Goal: Check status: Check status

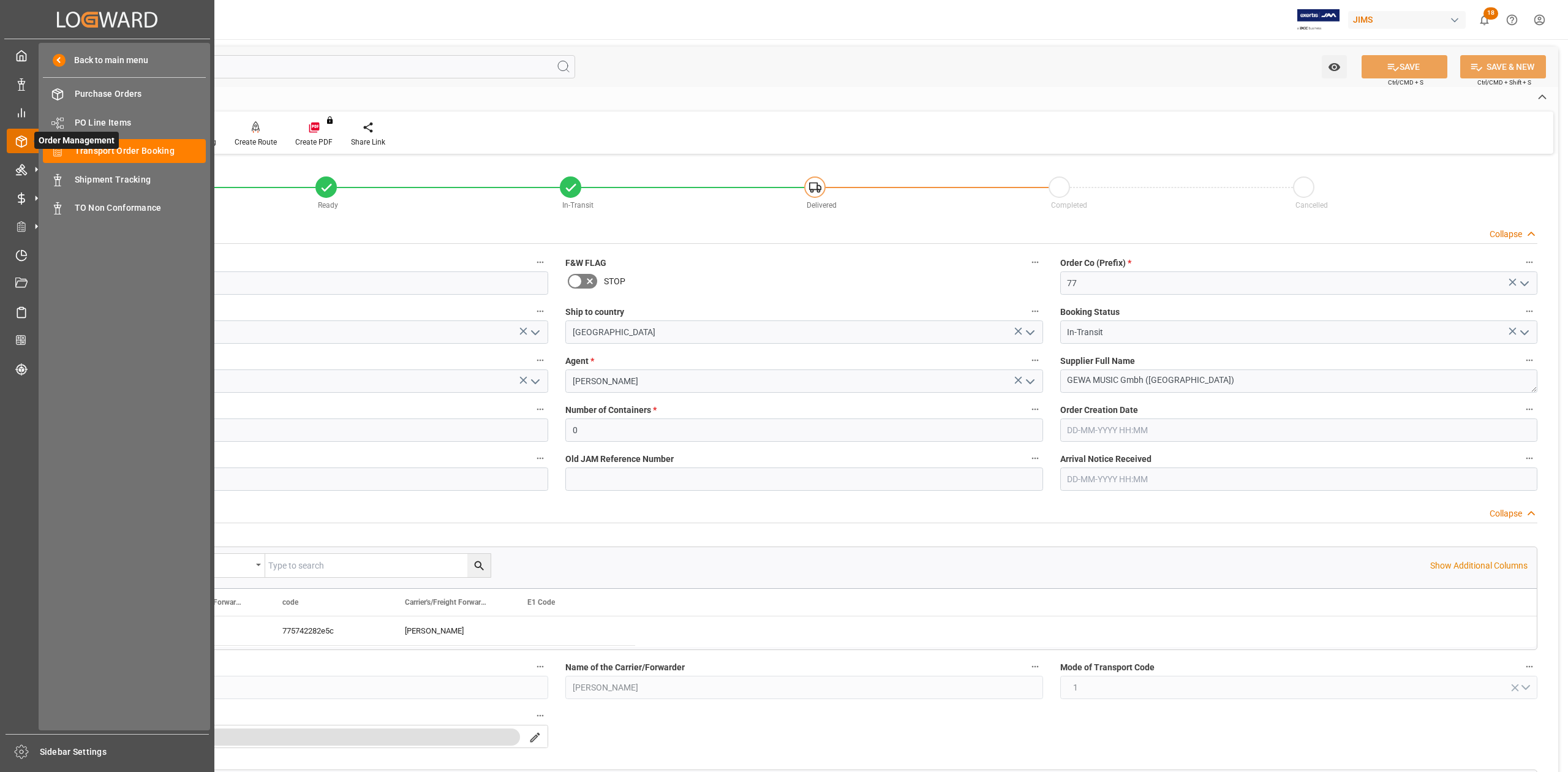
click at [116, 148] on span "Order Management" at bounding box center [77, 141] width 85 height 17
click at [165, 149] on span "Transport Order Booking" at bounding box center [141, 150] width 132 height 13
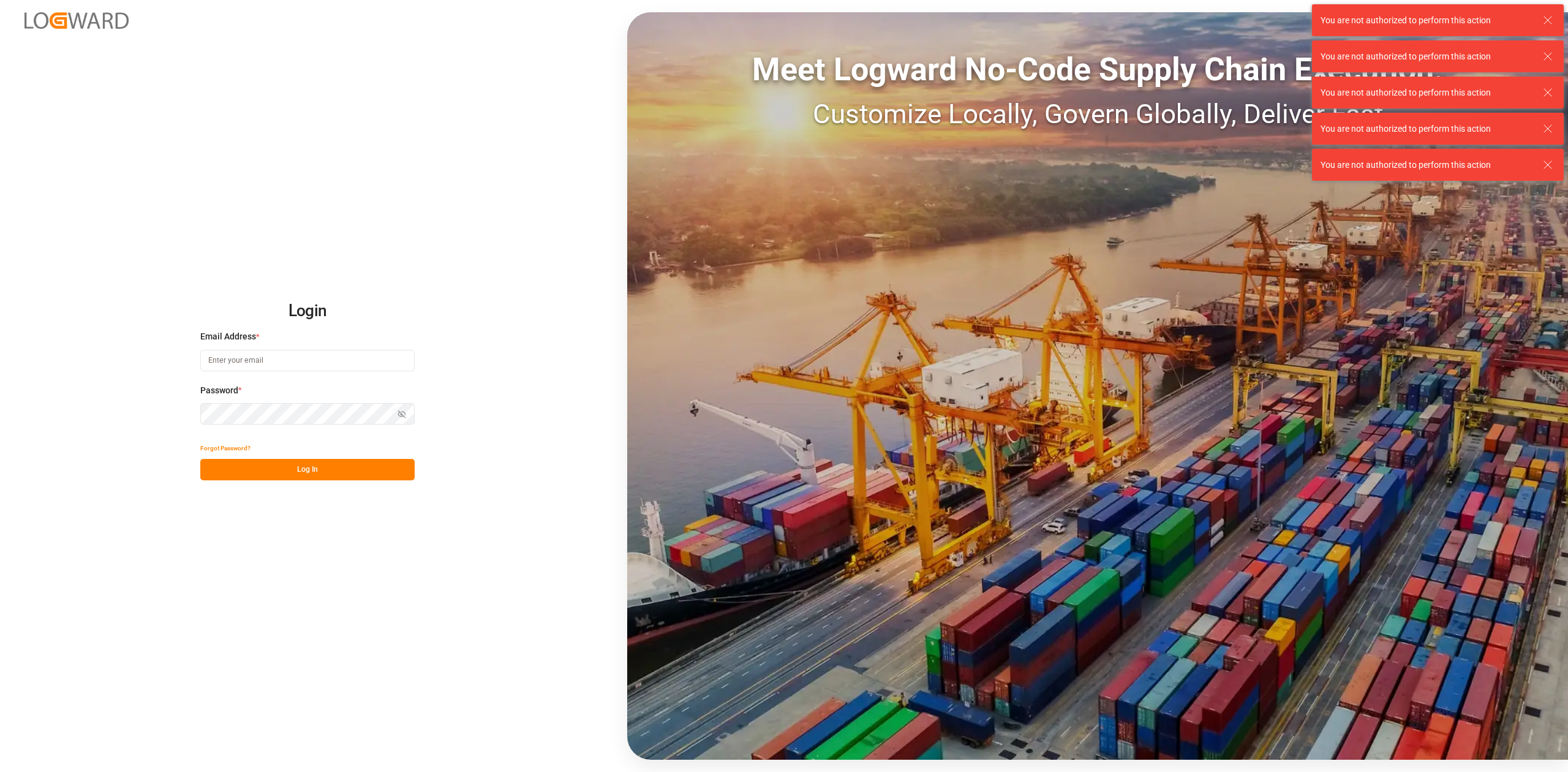
type input "sandra.alexander@jamindustries.com"
click at [356, 466] on button "Log In" at bounding box center [307, 469] width 214 height 22
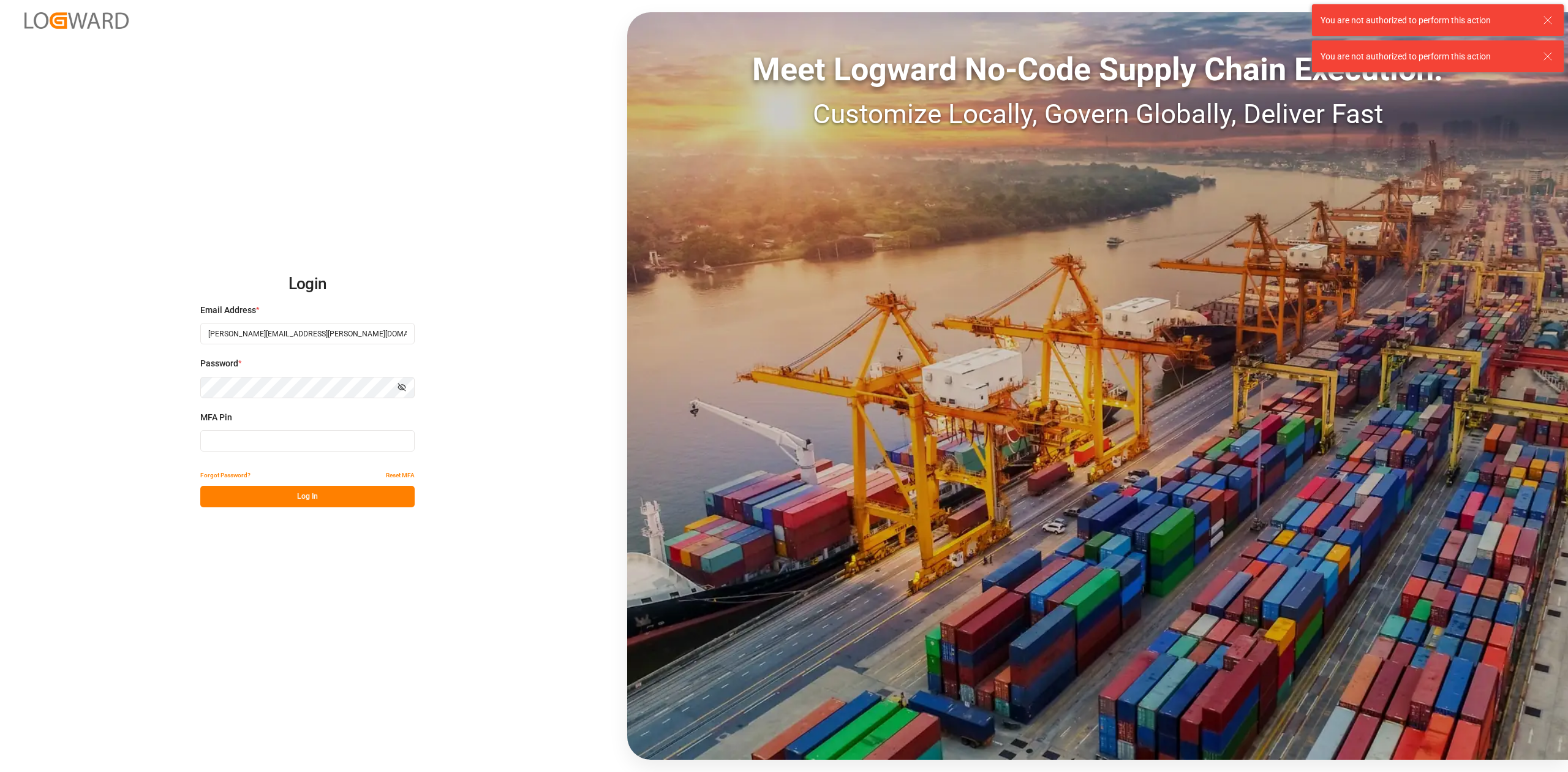
click at [293, 439] on input at bounding box center [307, 440] width 214 height 22
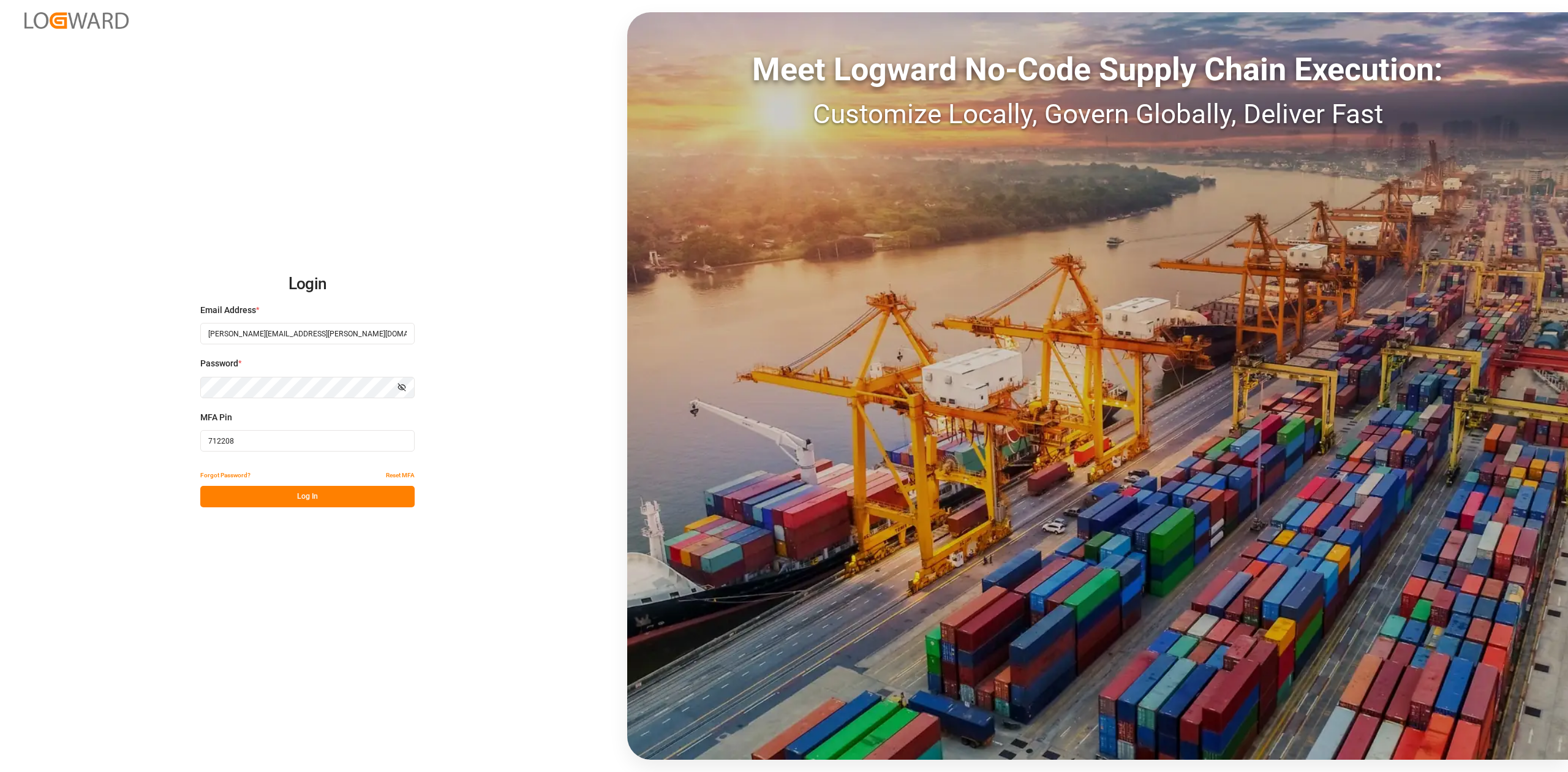
type input "712208"
click at [305, 497] on button "Log In" at bounding box center [307, 497] width 214 height 22
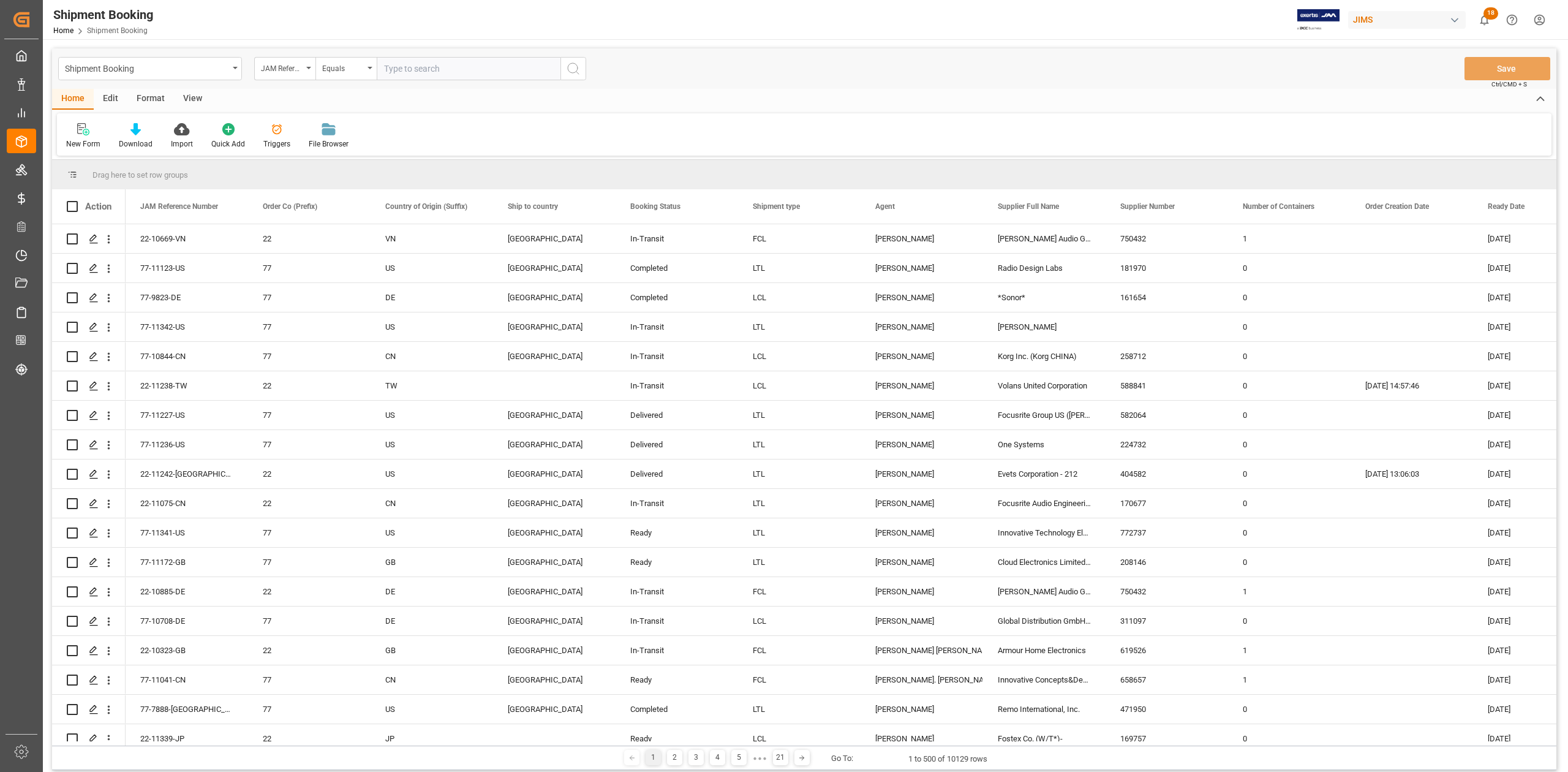
click at [435, 66] on input "text" at bounding box center [468, 68] width 184 height 23
type input "393700285330"
click at [311, 67] on div "JAM Reference Number" at bounding box center [284, 68] width 61 height 23
click at [312, 97] on input "text" at bounding box center [346, 97] width 173 height 20
type input "book"
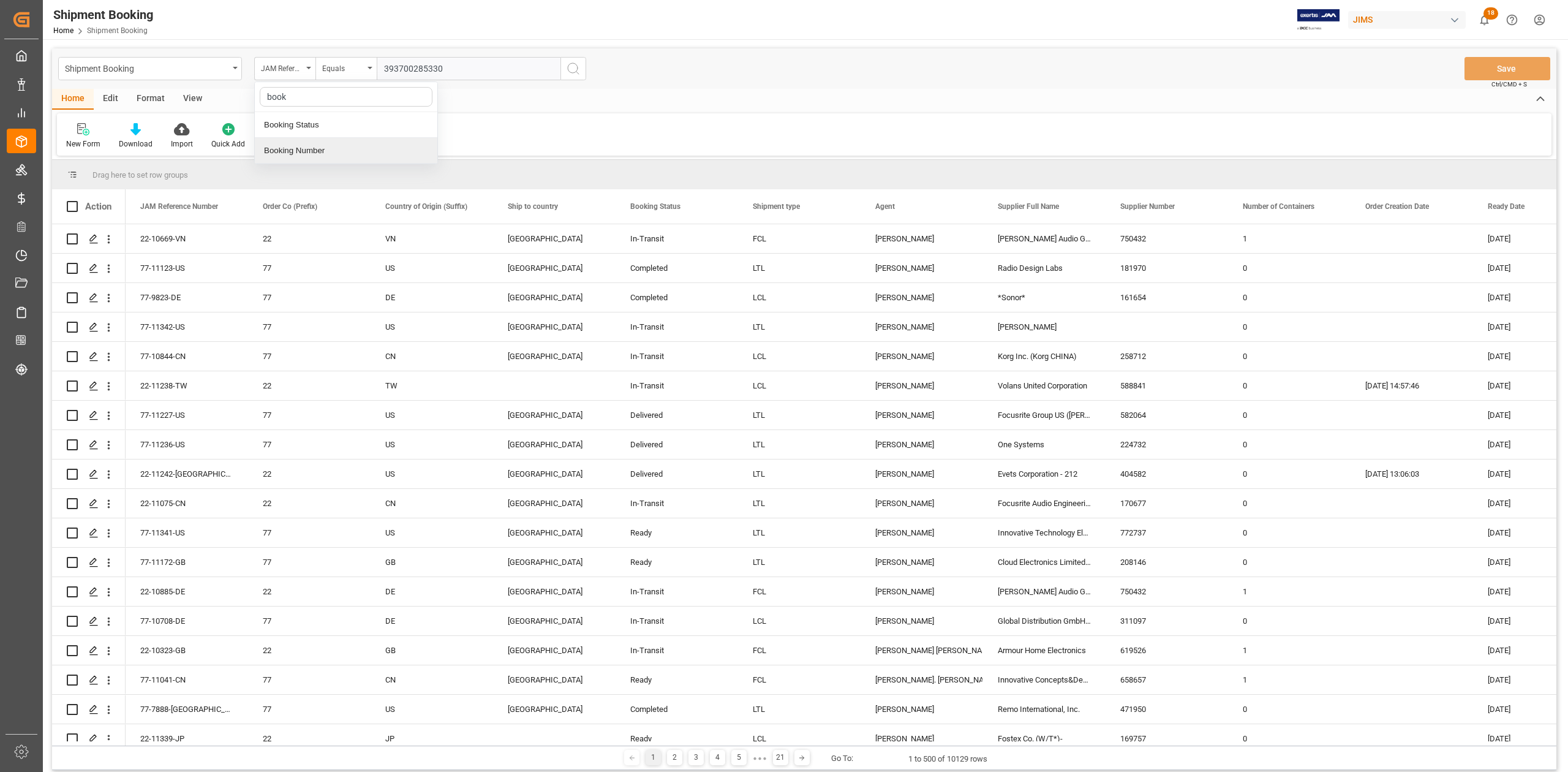
click at [321, 157] on div "Booking Number" at bounding box center [345, 151] width 182 height 26
click at [438, 66] on input "text" at bounding box center [468, 68] width 184 height 23
paste input "393700285330"
type input "393700285330"
click at [579, 76] on button "search button" at bounding box center [573, 68] width 26 height 23
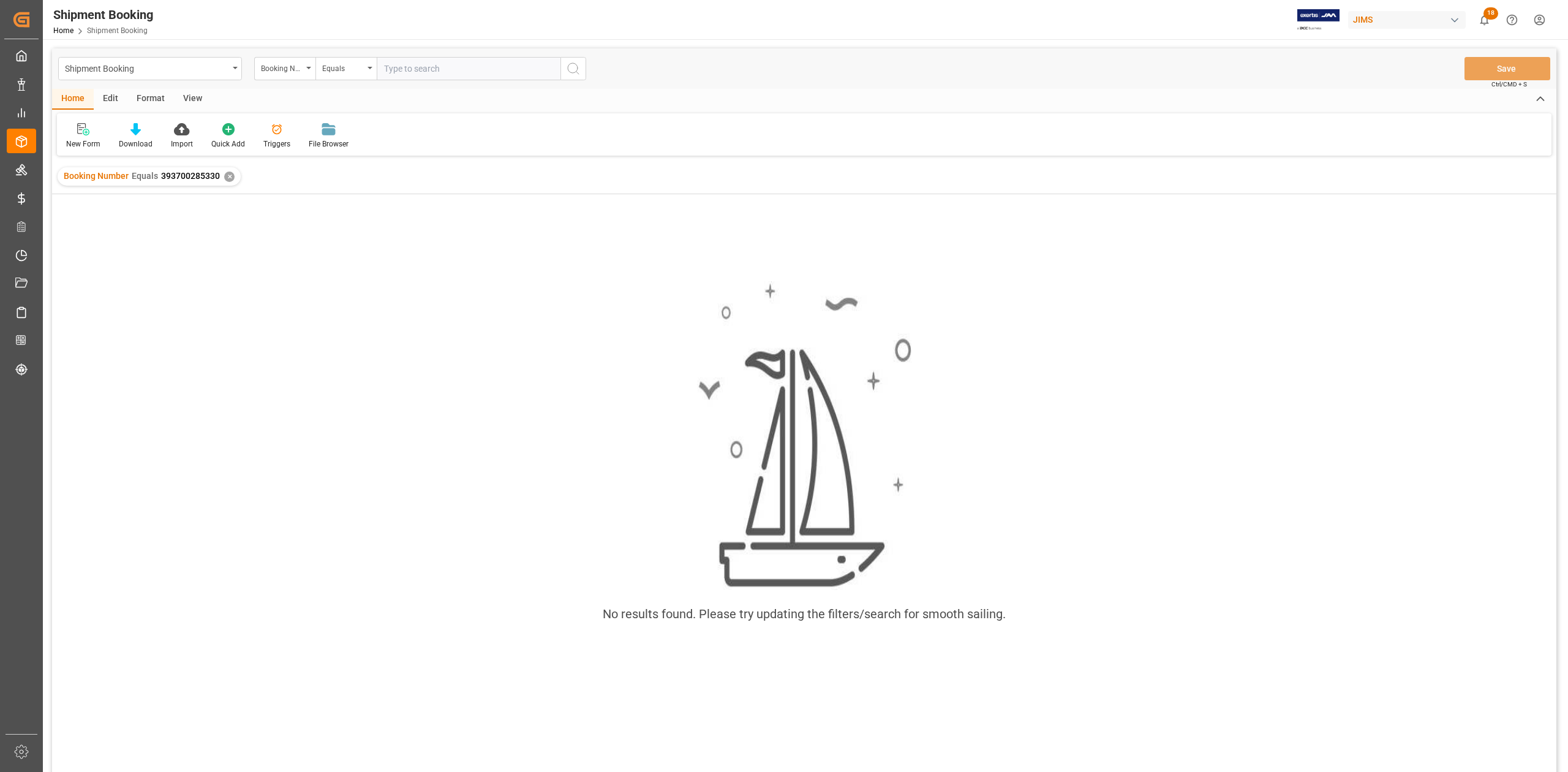
click at [229, 174] on div "✕" at bounding box center [230, 177] width 10 height 10
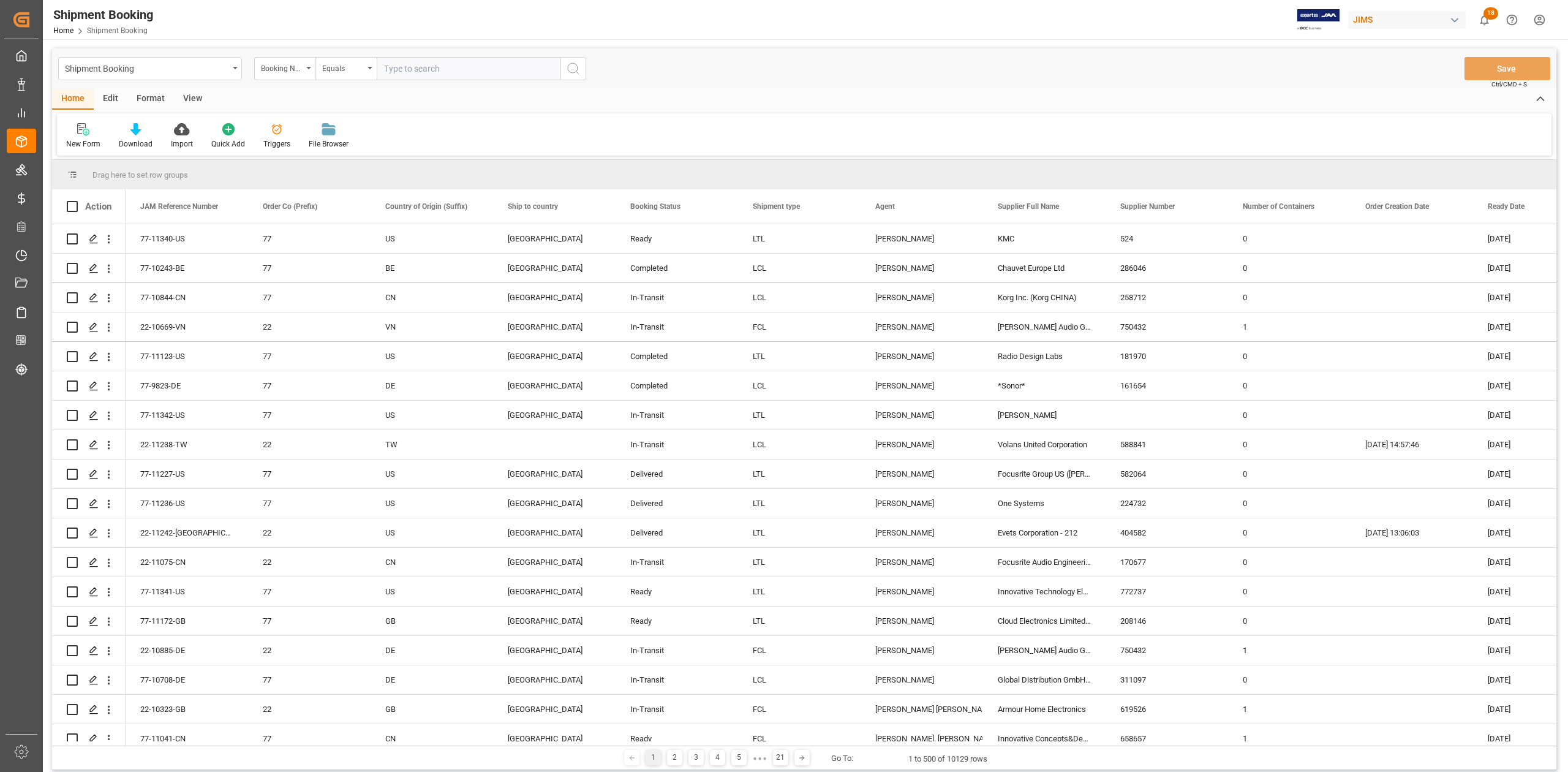
click at [410, 72] on input "text" at bounding box center [468, 68] width 184 height 23
paste input "77-11249-CN"
type input "77-11249-CN"
click at [577, 68] on icon "search button" at bounding box center [572, 68] width 15 height 15
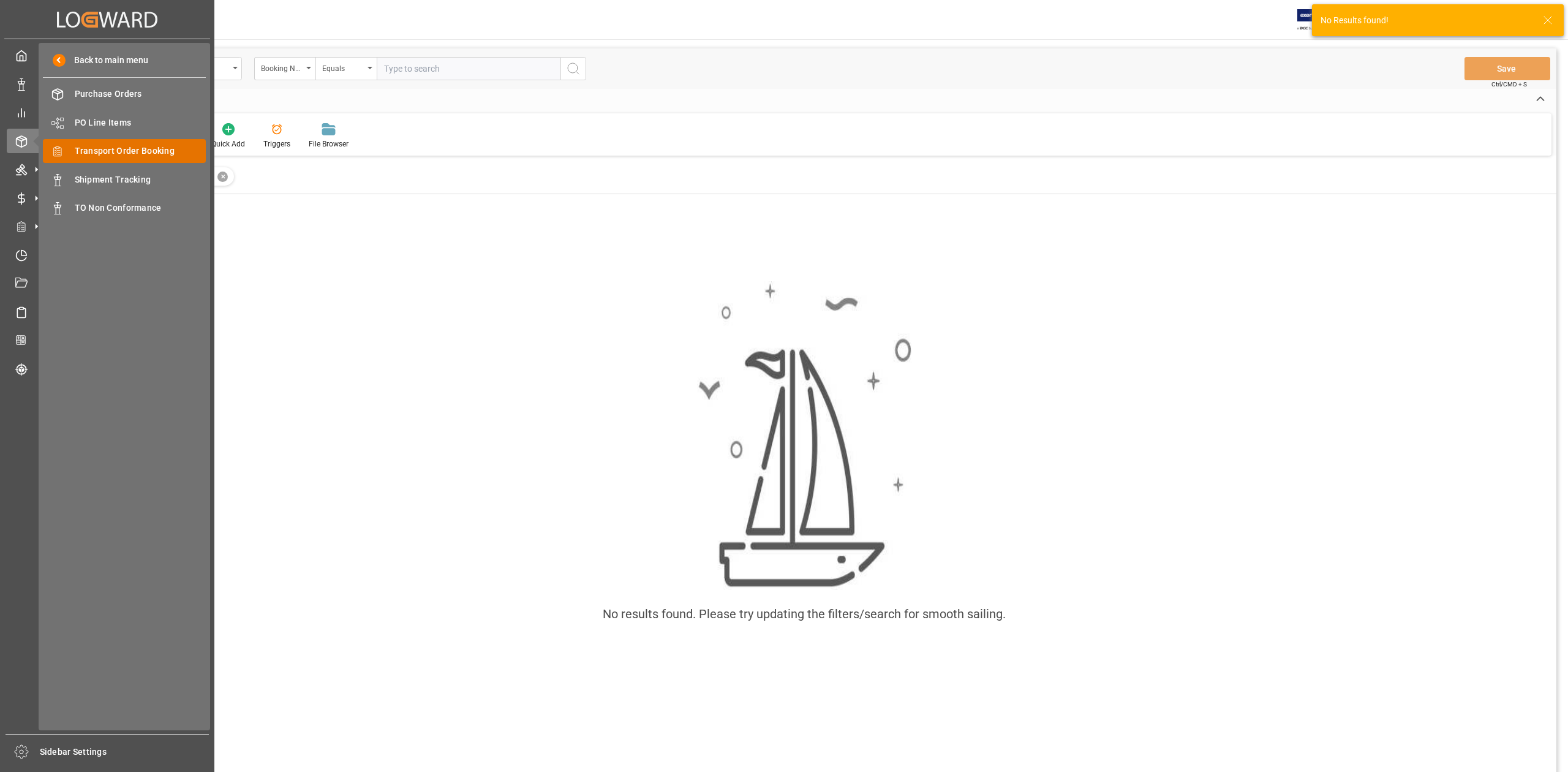
click at [167, 147] on span "Transport Order Booking" at bounding box center [141, 150] width 132 height 13
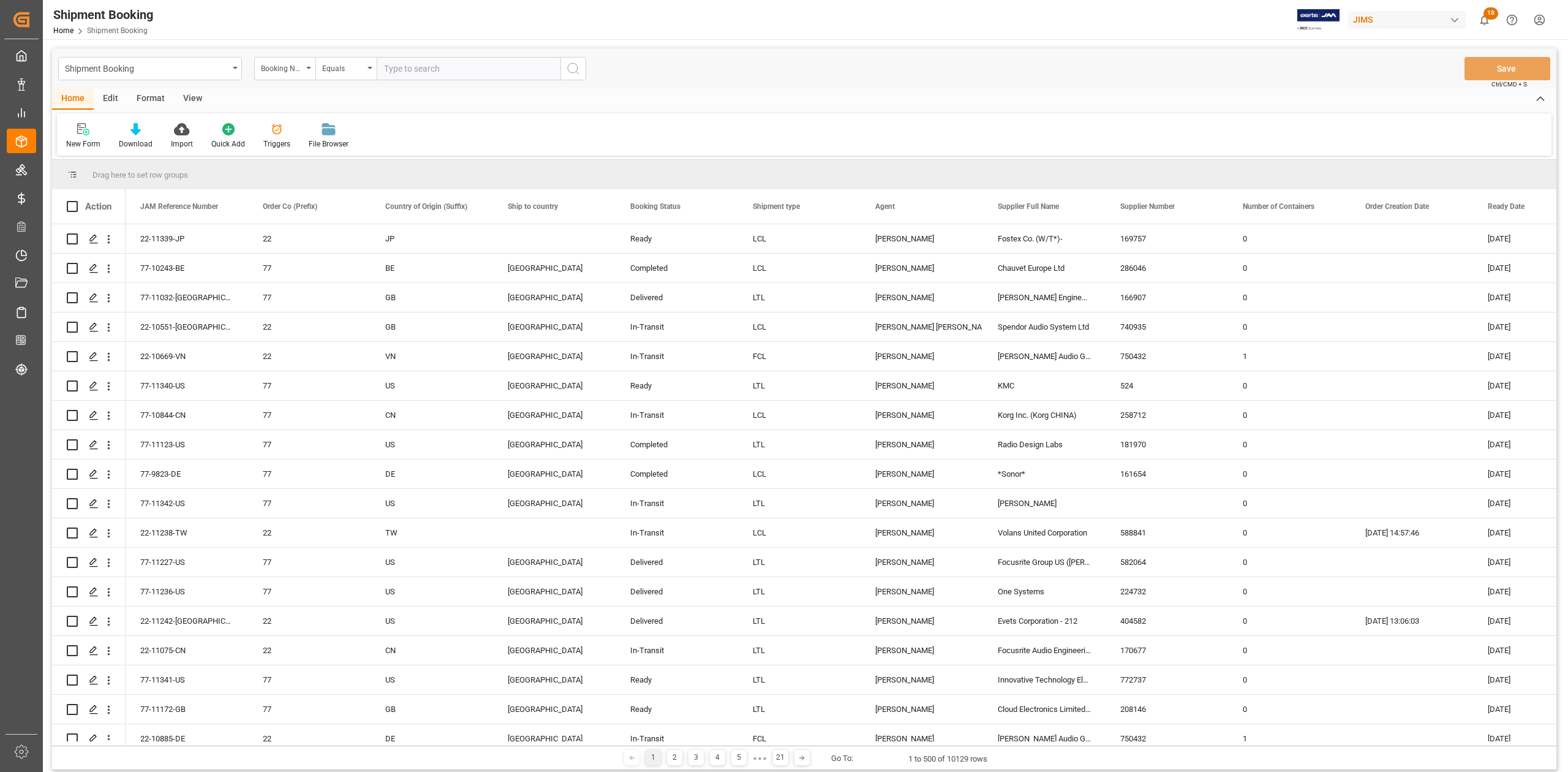
click at [445, 74] on input "text" at bounding box center [468, 68] width 184 height 23
paste input "77-11249-CN"
type input "77-11249-CN"
click at [568, 71] on icon "search button" at bounding box center [572, 68] width 15 height 15
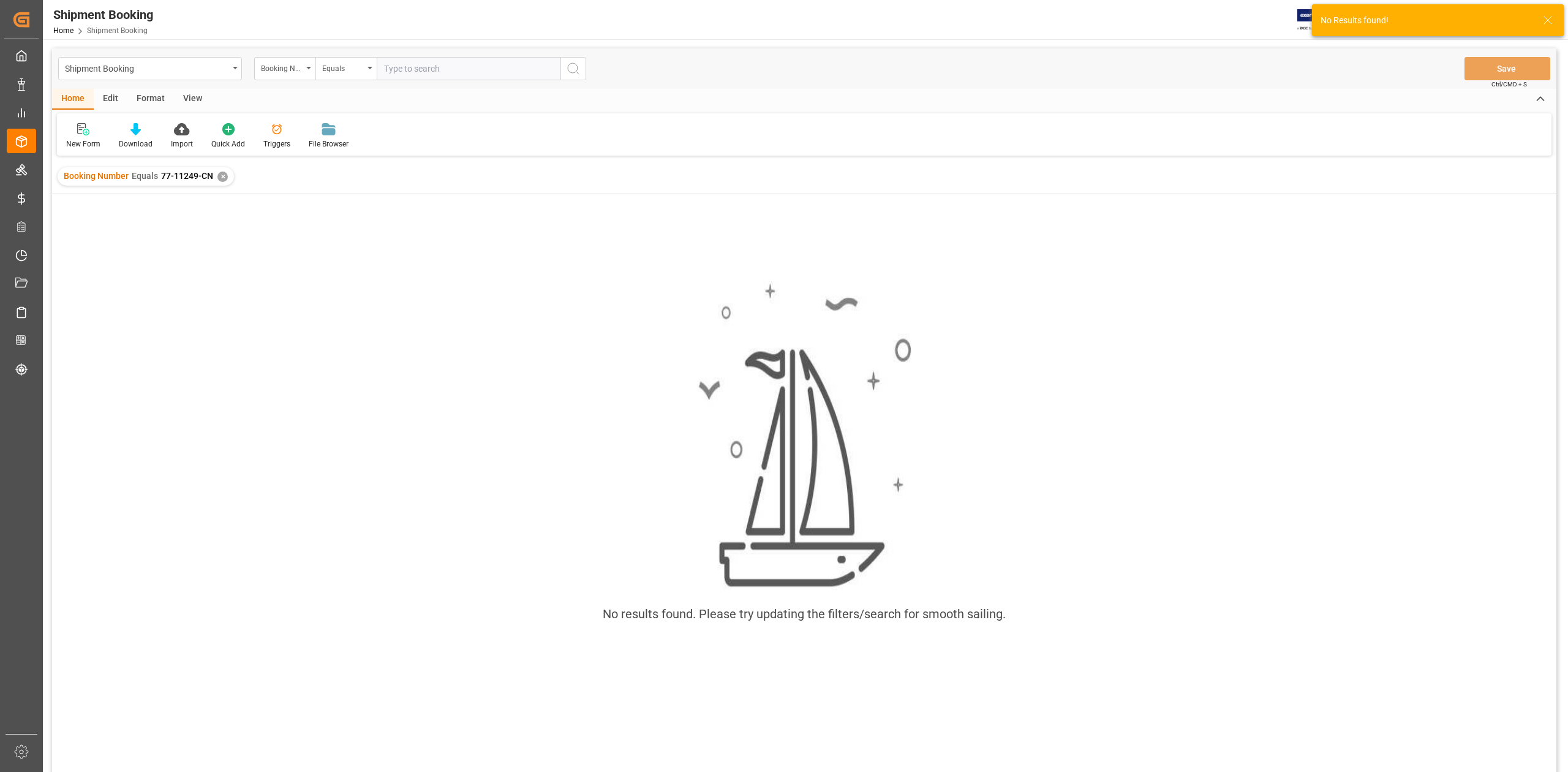
click at [224, 174] on div "✕" at bounding box center [223, 177] width 10 height 10
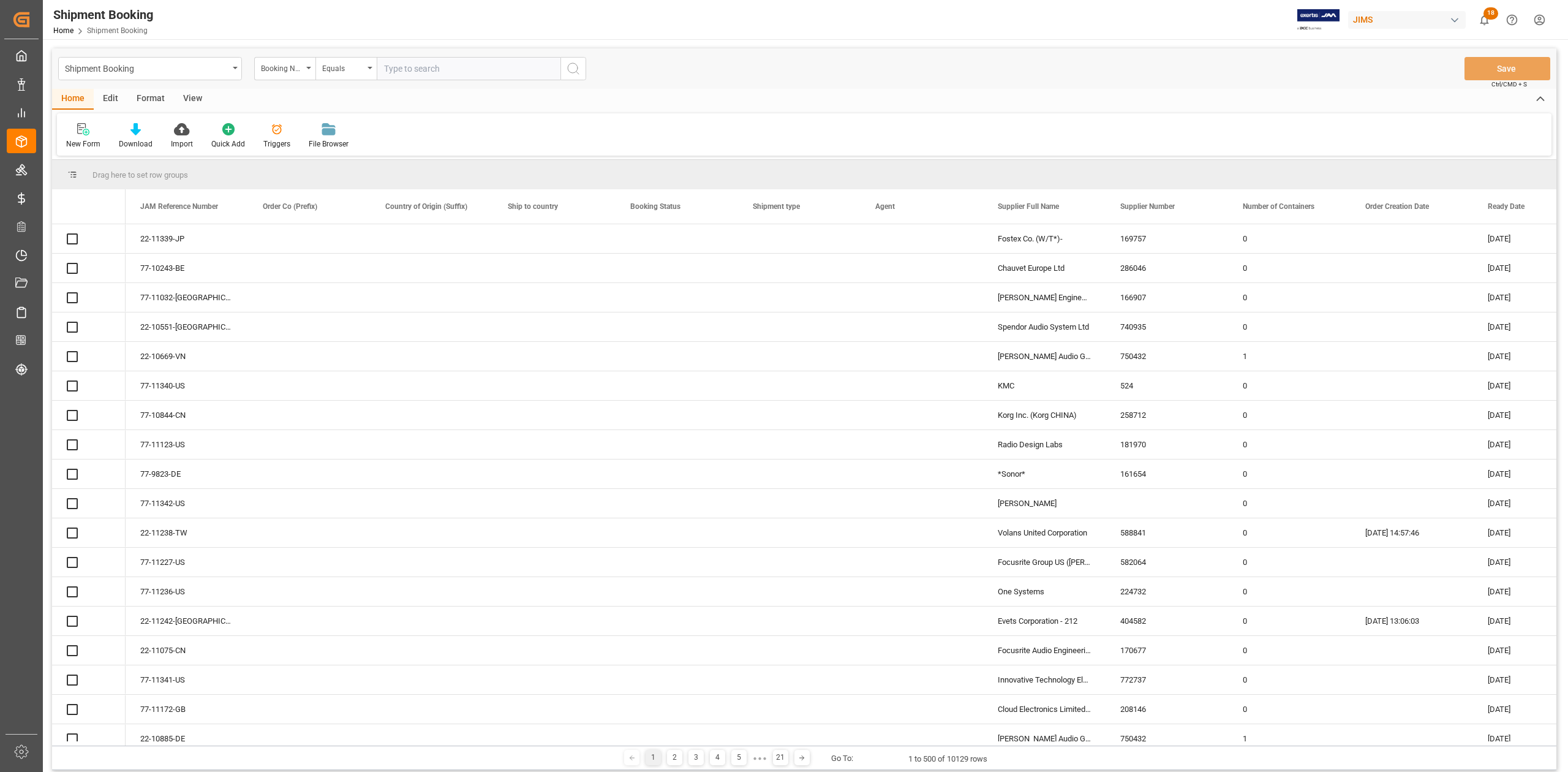
click at [311, 68] on div "Booking Number" at bounding box center [284, 68] width 61 height 23
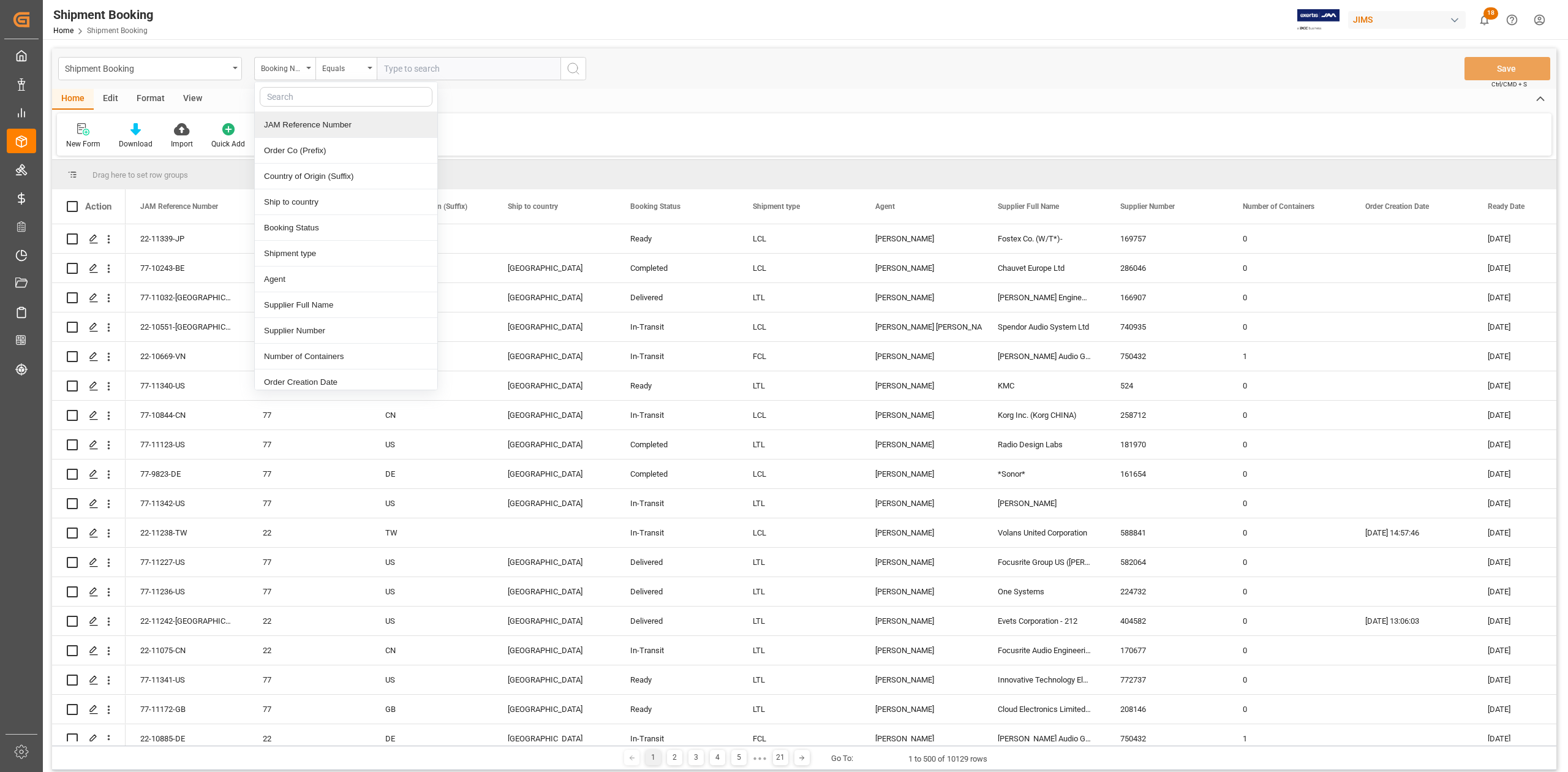
click at [317, 129] on div "JAM Reference Number" at bounding box center [345, 125] width 182 height 26
click at [462, 70] on input "text" at bounding box center [468, 68] width 184 height 23
paste input "77-11249-CN"
type input "77-11249-CN"
click at [579, 72] on icon "search button" at bounding box center [572, 68] width 15 height 15
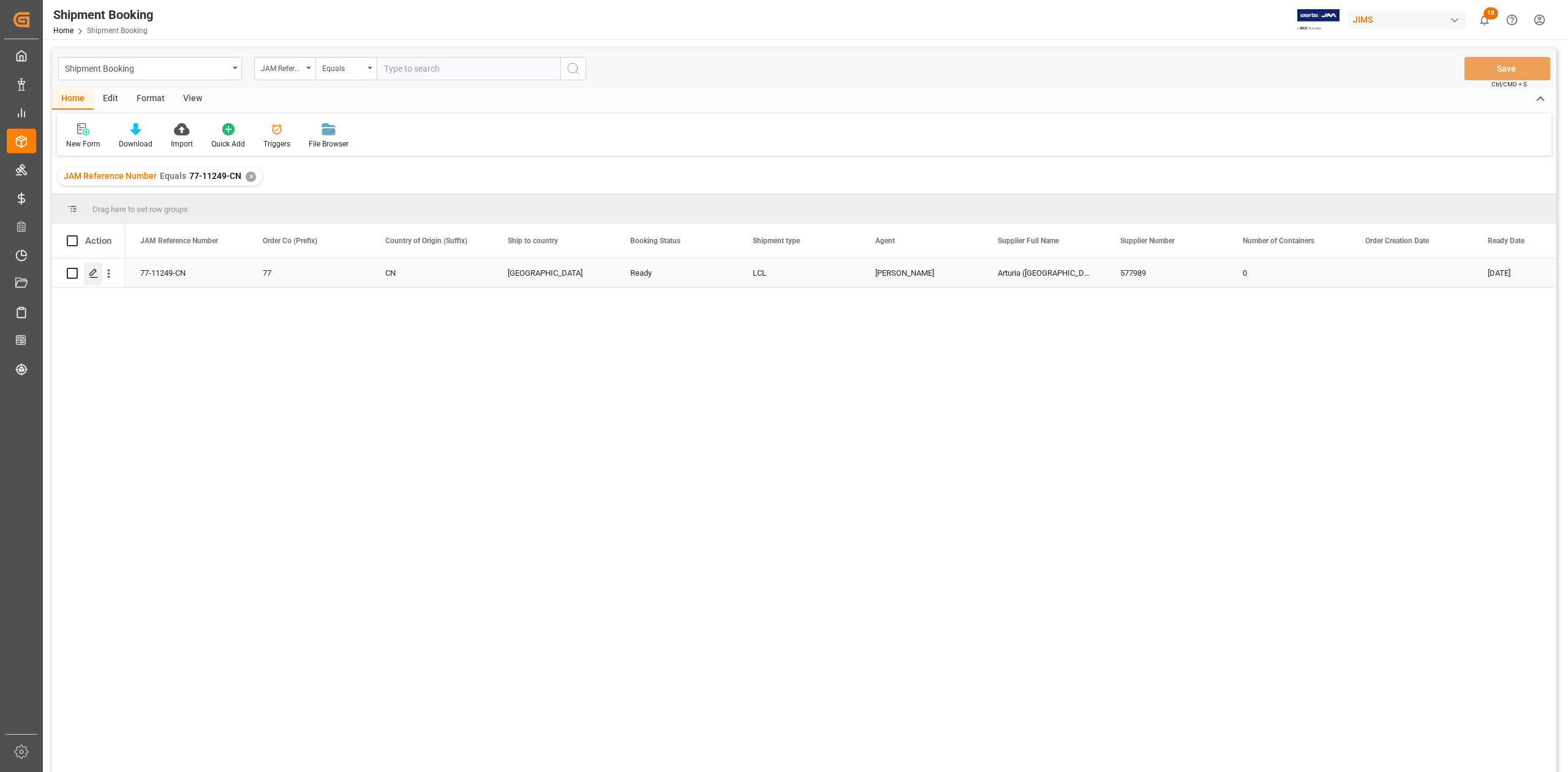
click at [92, 270] on icon "Press SPACE to select this row." at bounding box center [93, 273] width 9 height 9
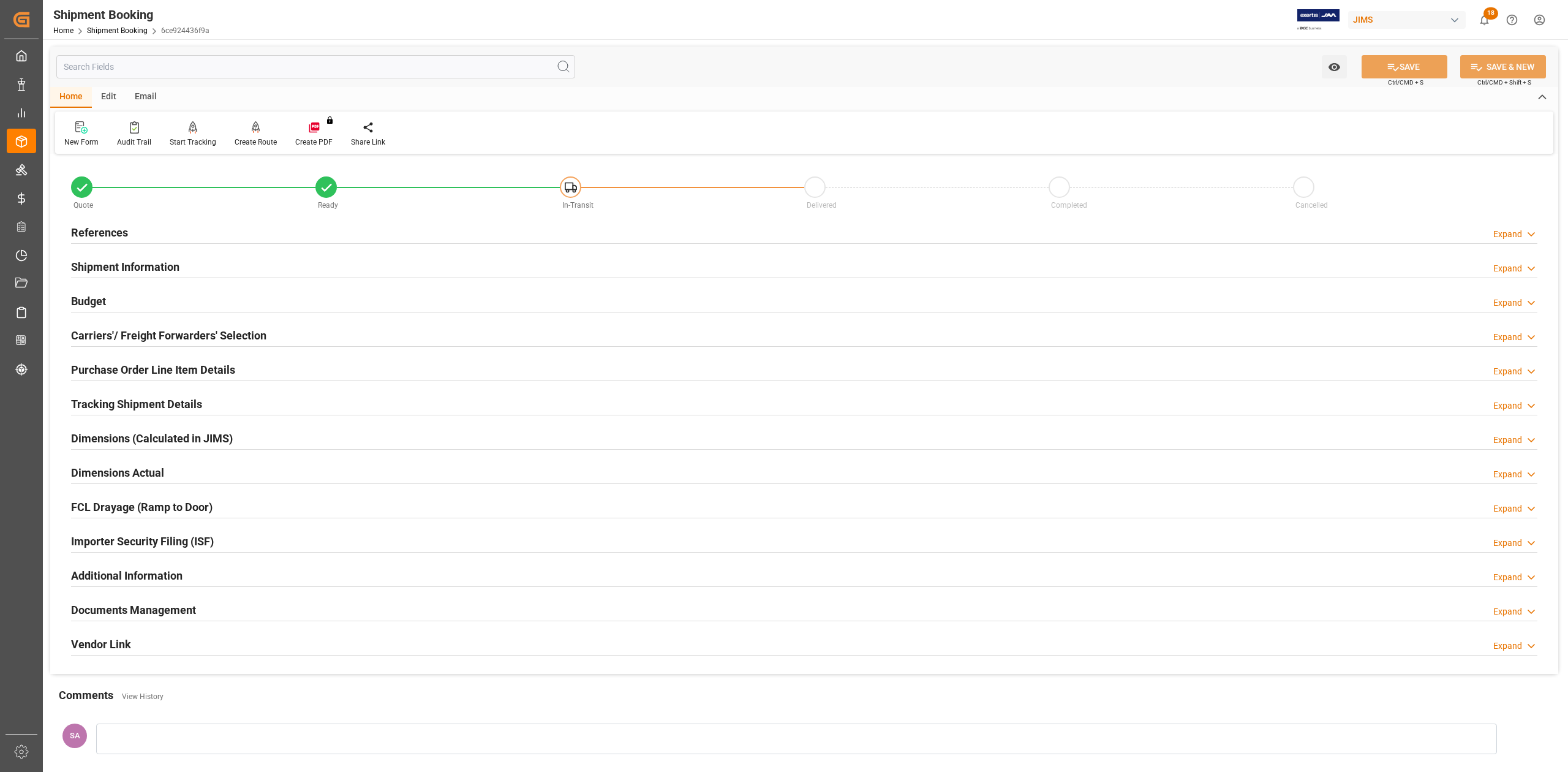
click at [153, 269] on h2 "Shipment Information" at bounding box center [125, 266] width 109 height 16
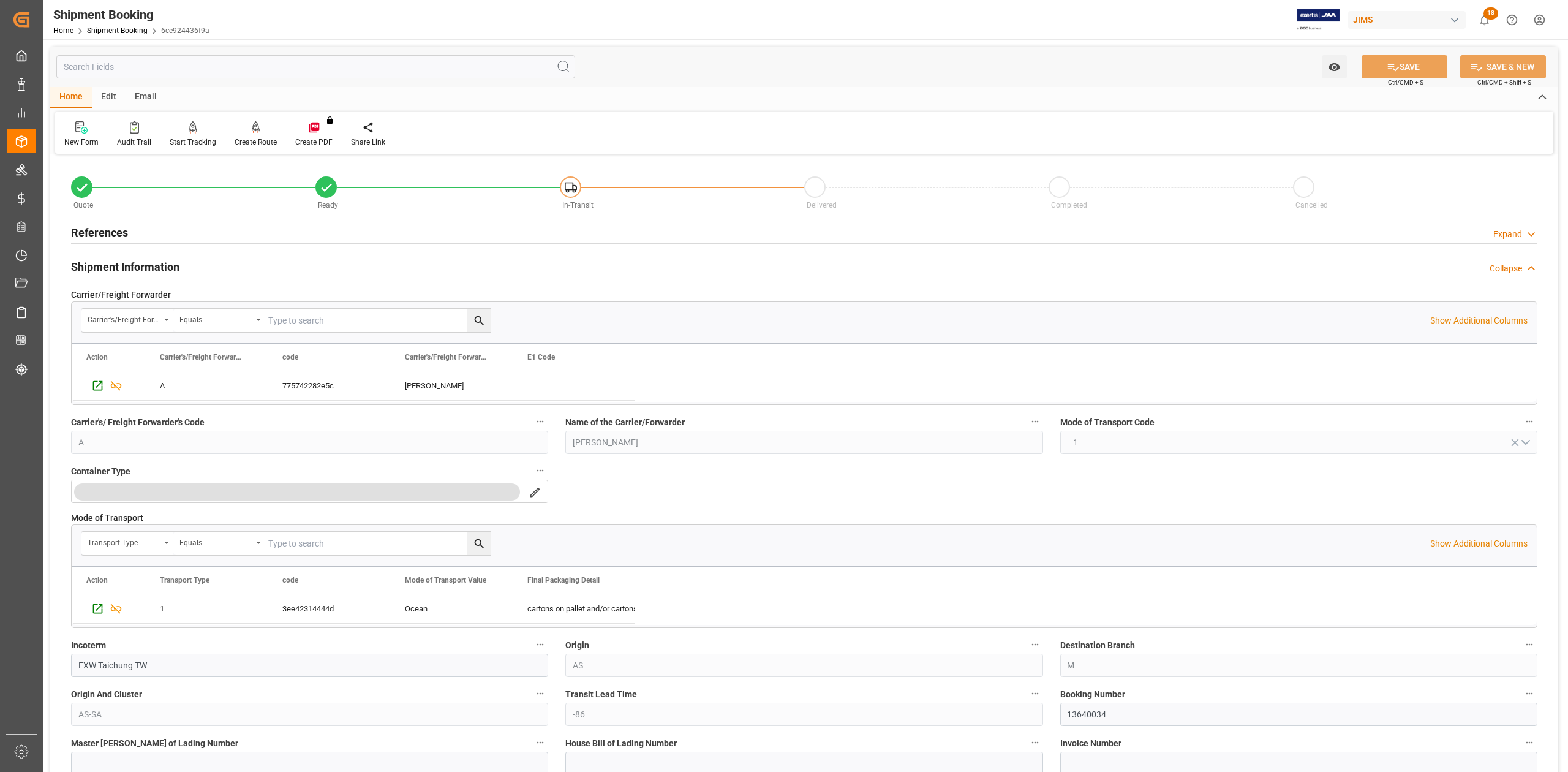
click at [153, 269] on h2 "Shipment Information" at bounding box center [125, 266] width 109 height 16
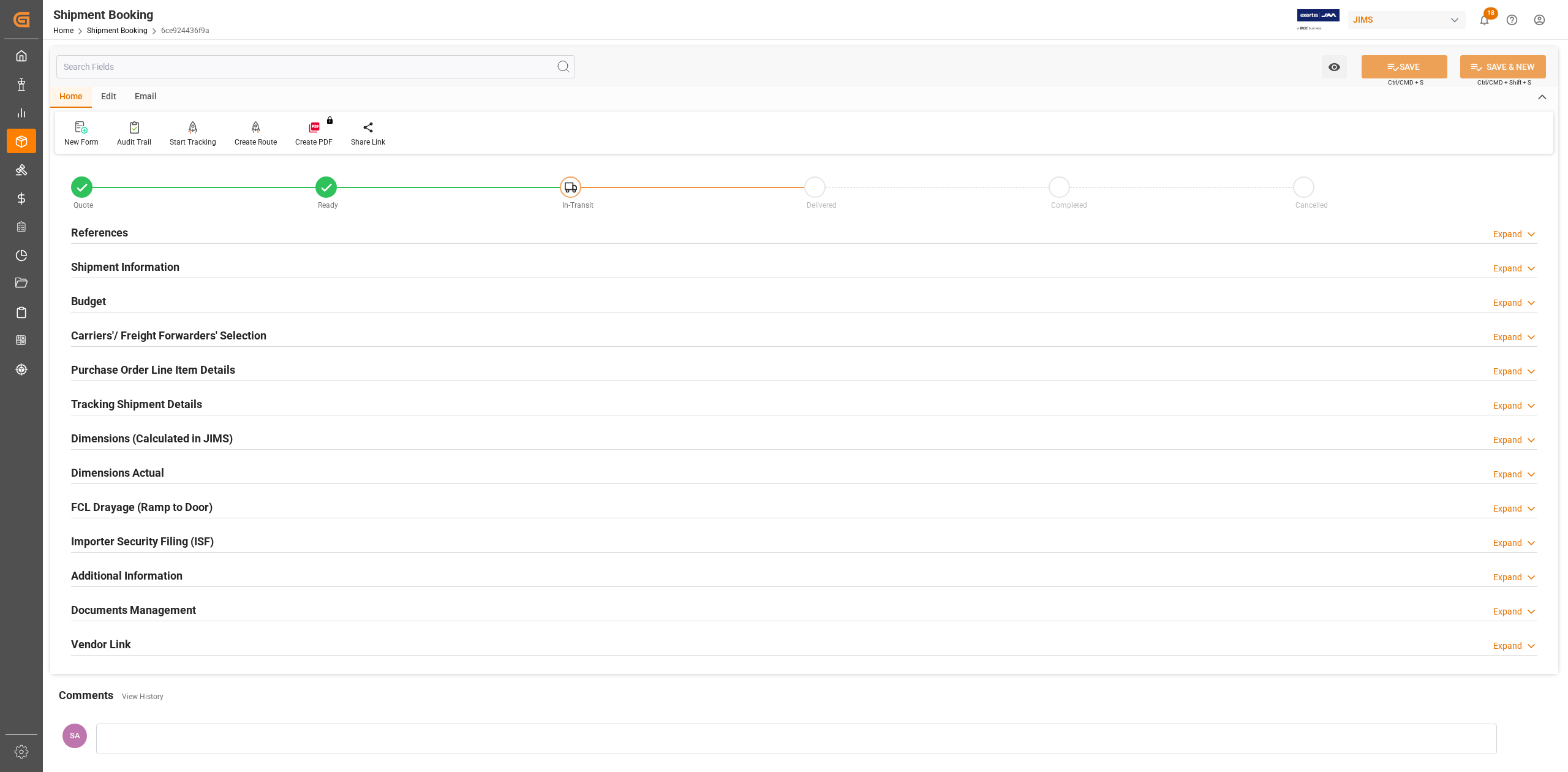
click at [121, 474] on h2 "Dimensions Actual" at bounding box center [117, 472] width 93 height 16
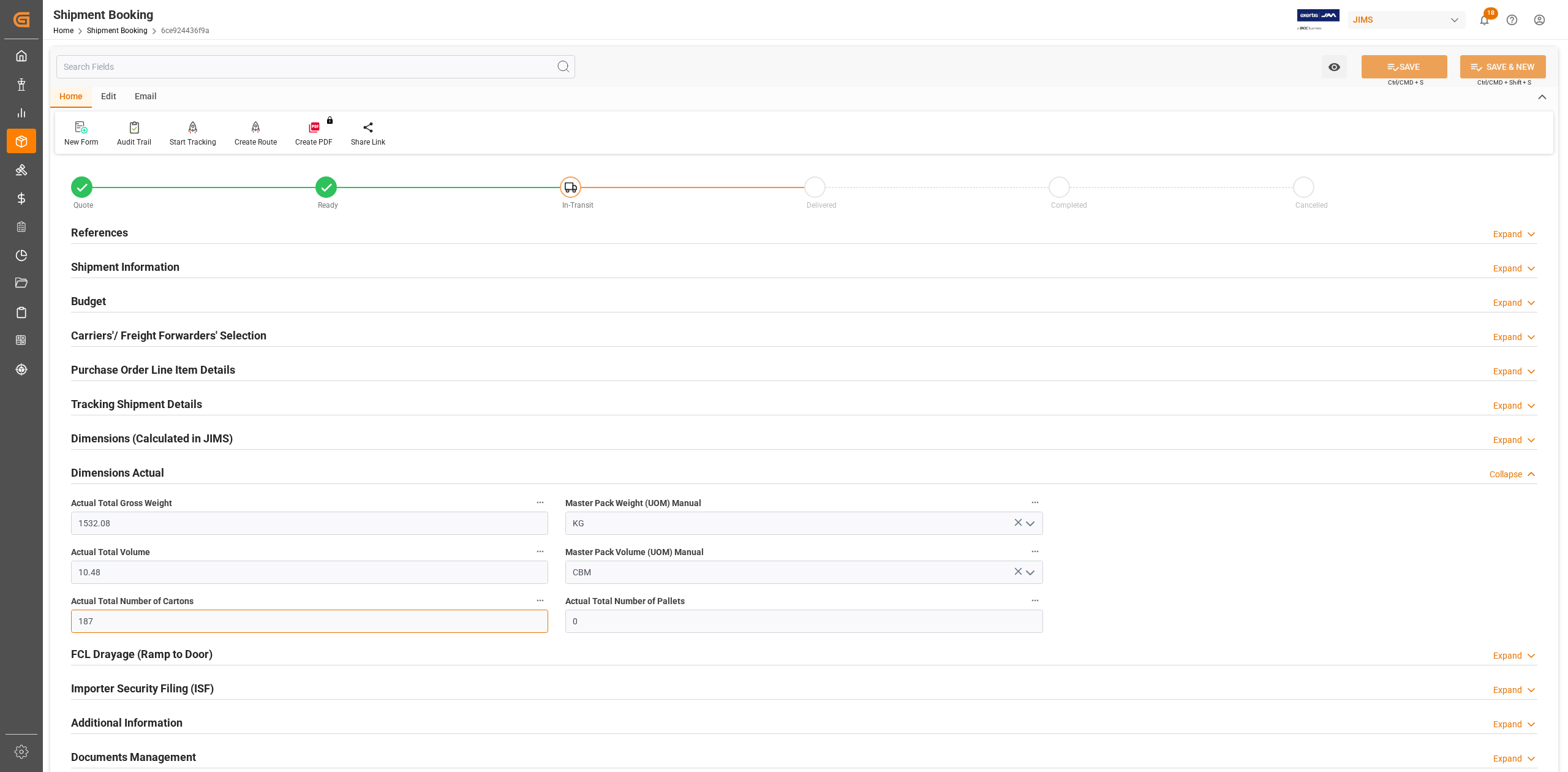
click at [222, 618] on input "187" at bounding box center [309, 621] width 477 height 23
type input "193"
click at [180, 573] on input "10.48" at bounding box center [309, 572] width 477 height 23
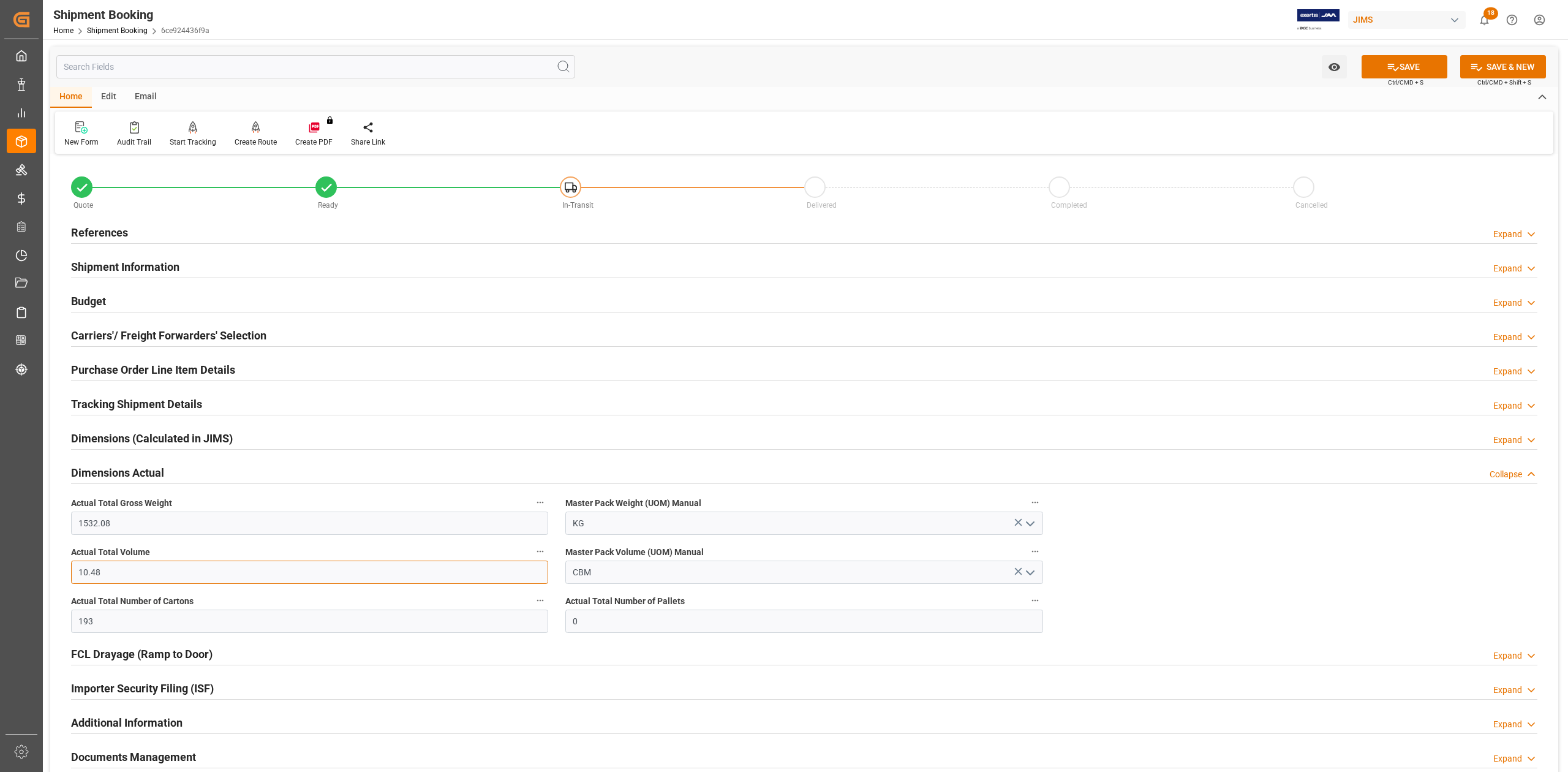
click at [180, 573] on input "10.48" at bounding box center [309, 572] width 477 height 23
type input "11.30"
click at [173, 528] on input "1532.08" at bounding box center [309, 522] width 477 height 23
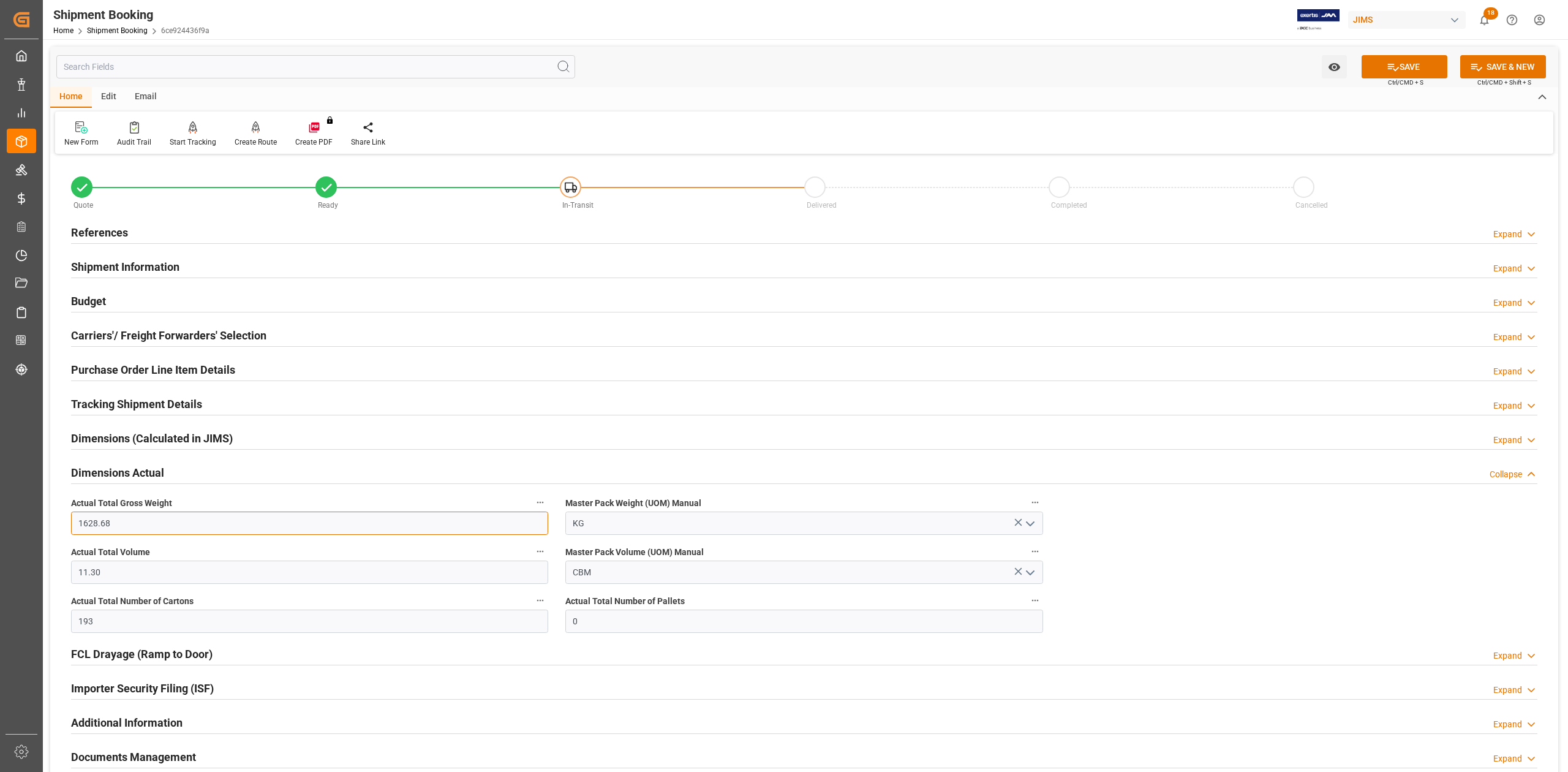
type input "1628.68"
click at [1398, 66] on button "SAVE" at bounding box center [1404, 66] width 85 height 23
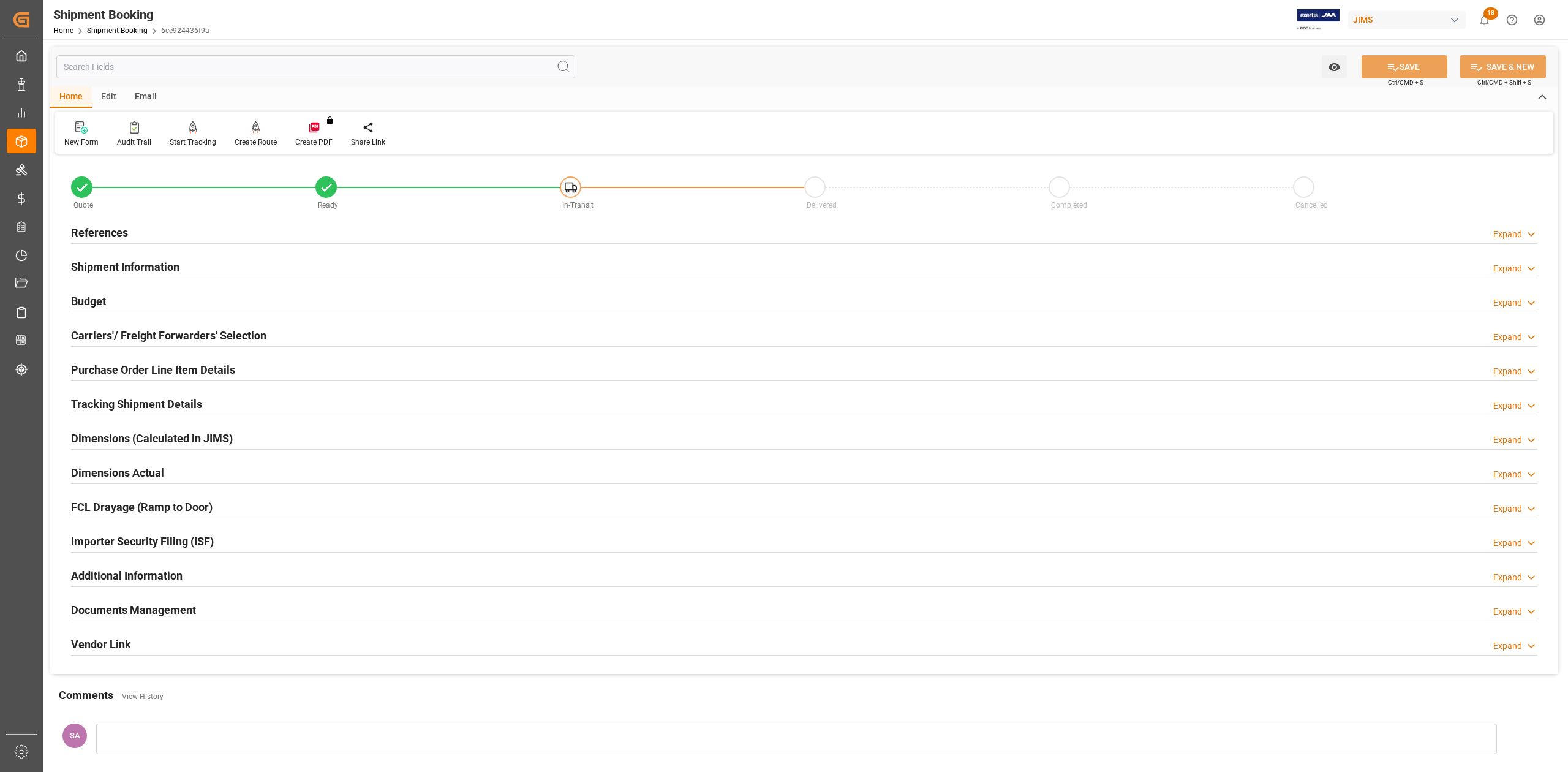
click at [106, 229] on h2 "References" at bounding box center [99, 232] width 57 height 16
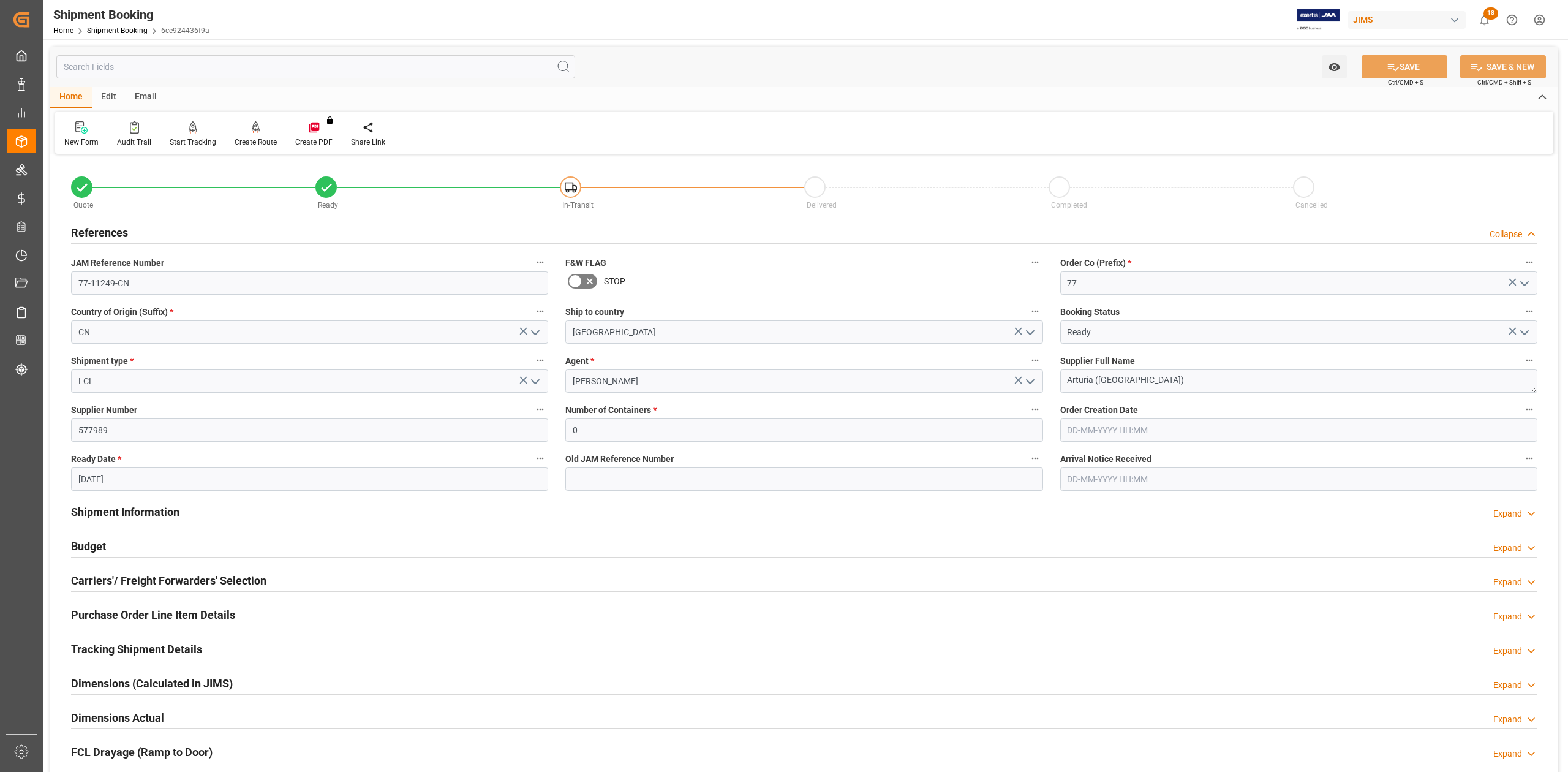
click at [117, 231] on h2 "References" at bounding box center [99, 232] width 57 height 16
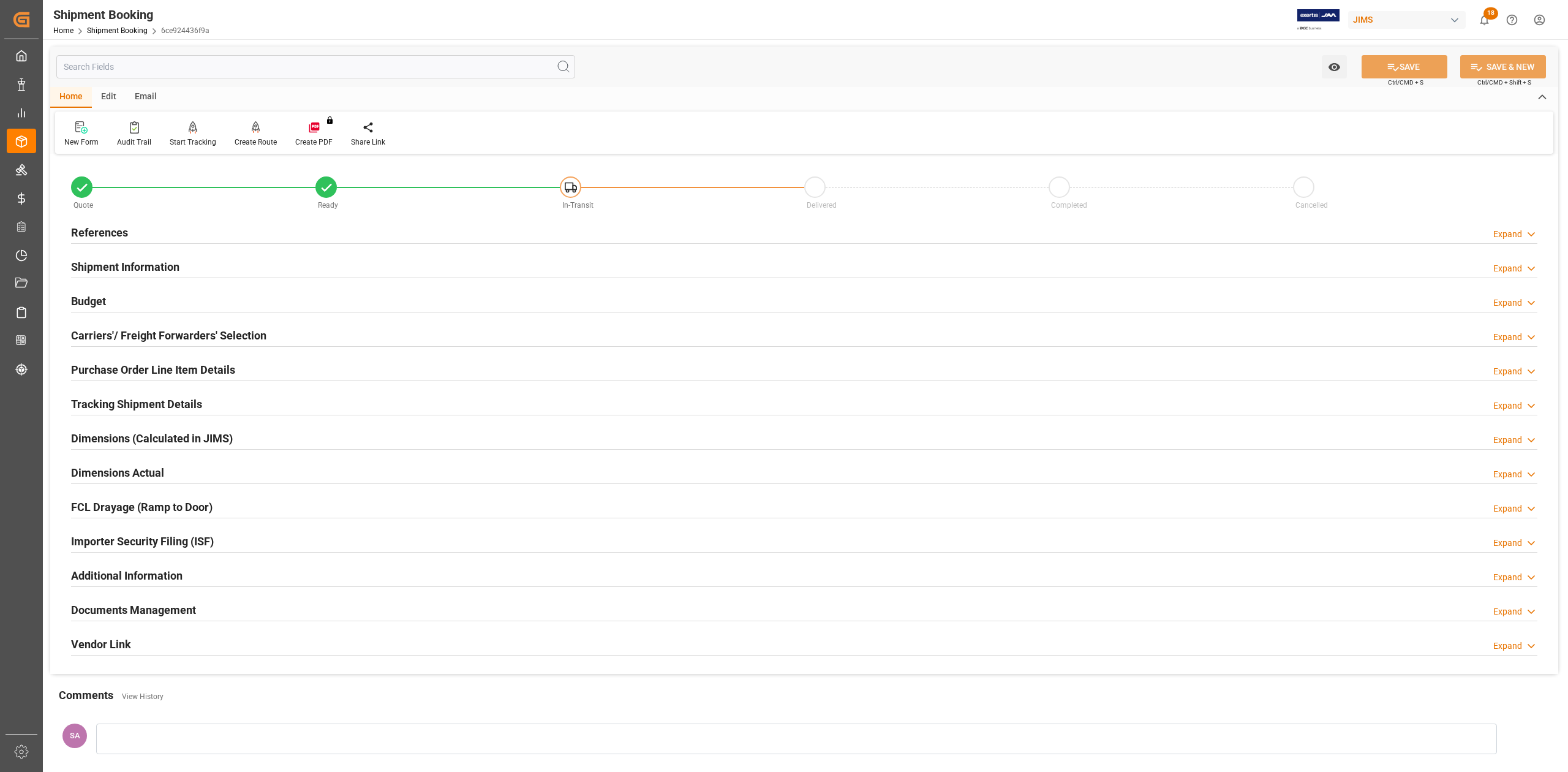
click at [123, 263] on h2 "Shipment Information" at bounding box center [125, 266] width 109 height 16
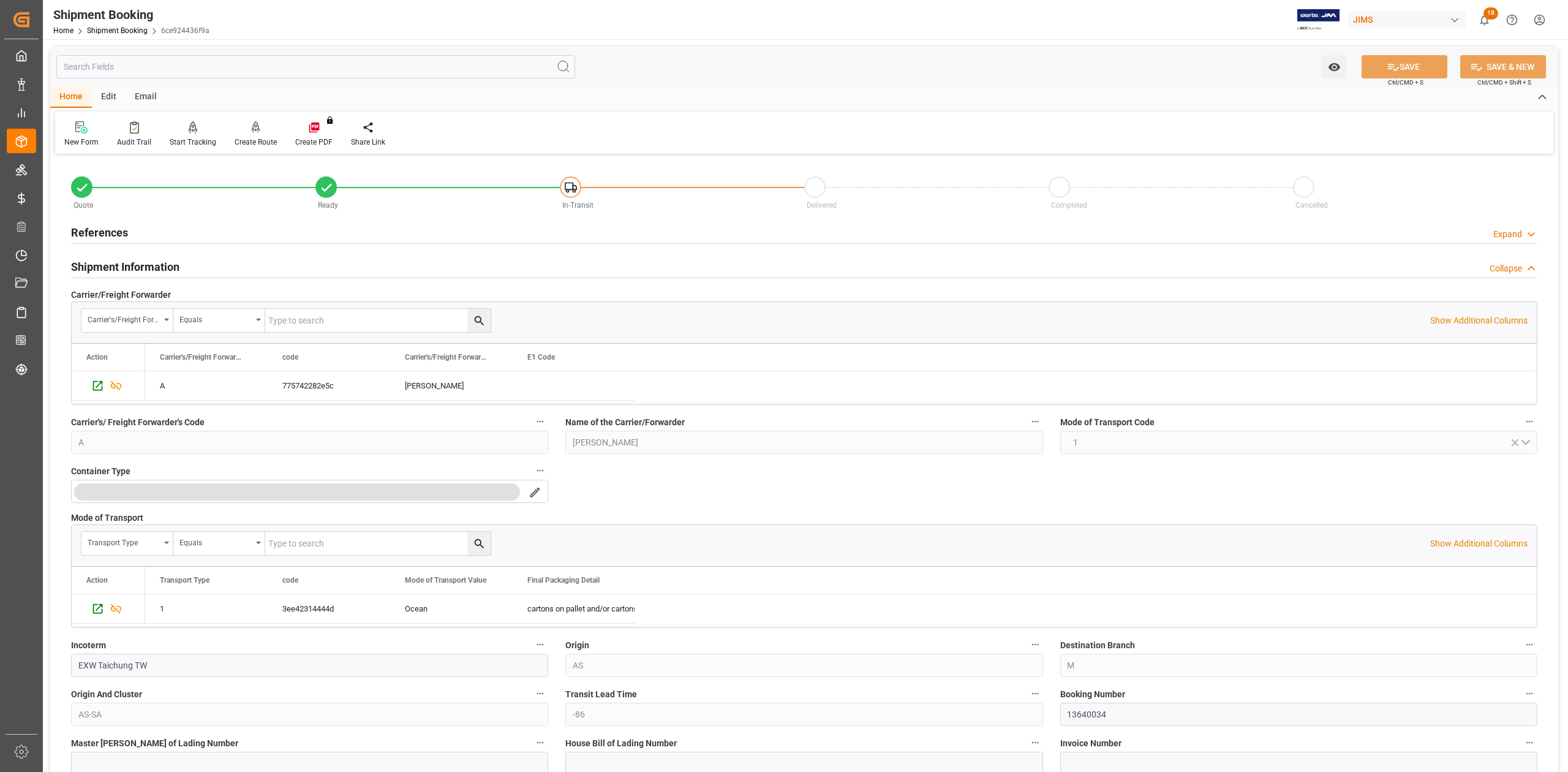
scroll to position [326, 0]
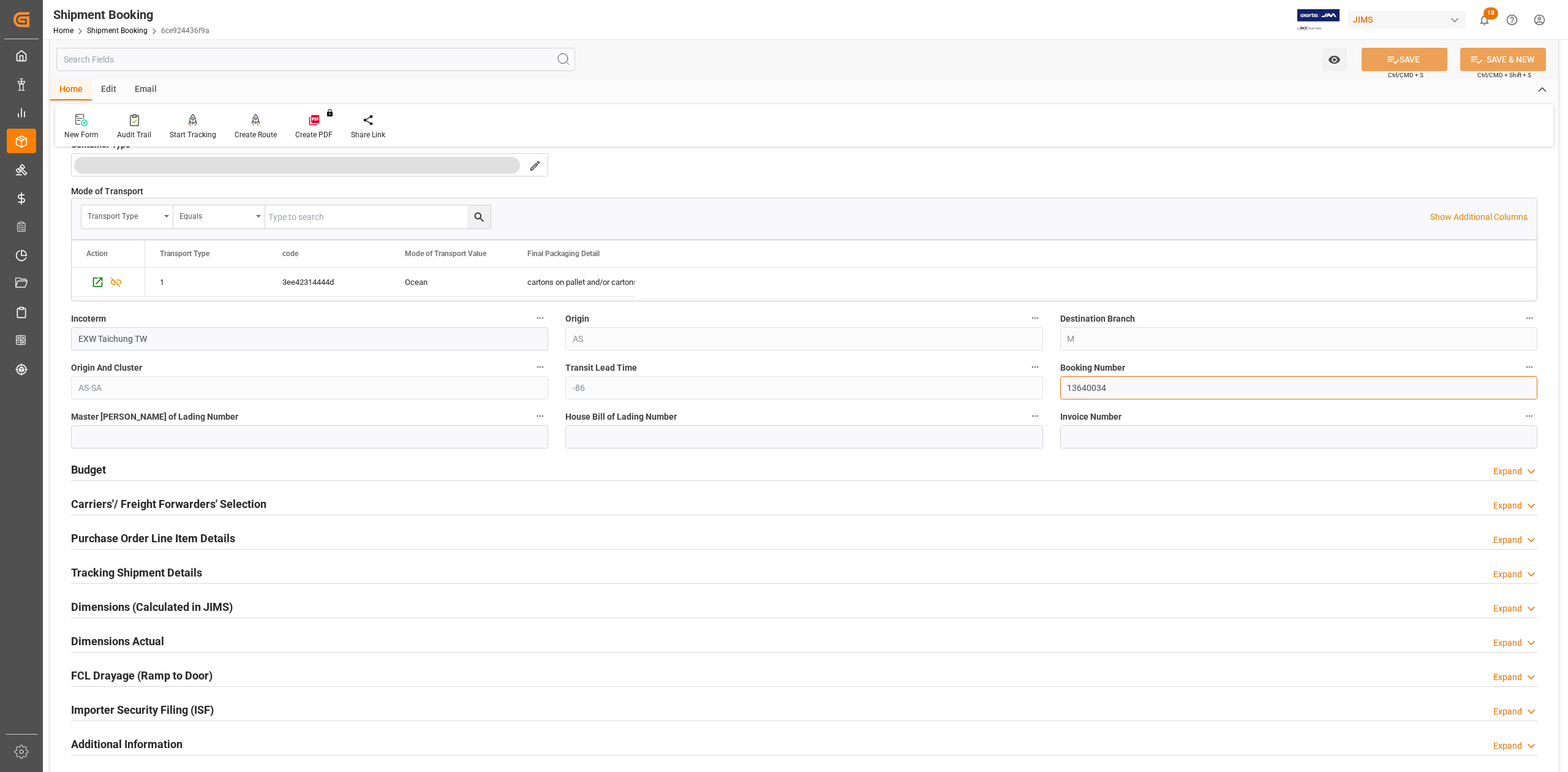
click at [1101, 393] on input "13640034" at bounding box center [1299, 388] width 477 height 23
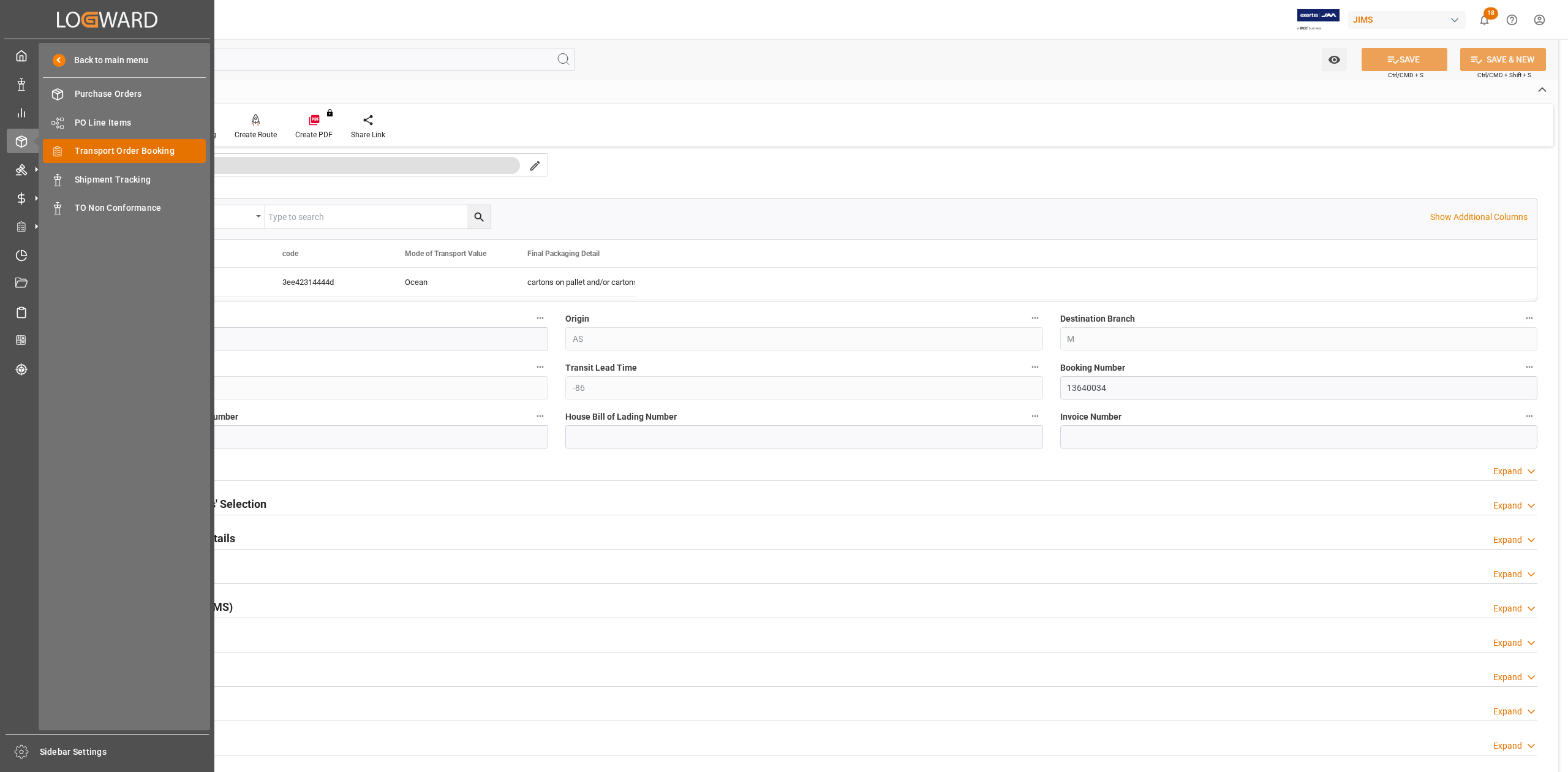
click at [119, 149] on span "Transport Order Booking" at bounding box center [141, 150] width 132 height 13
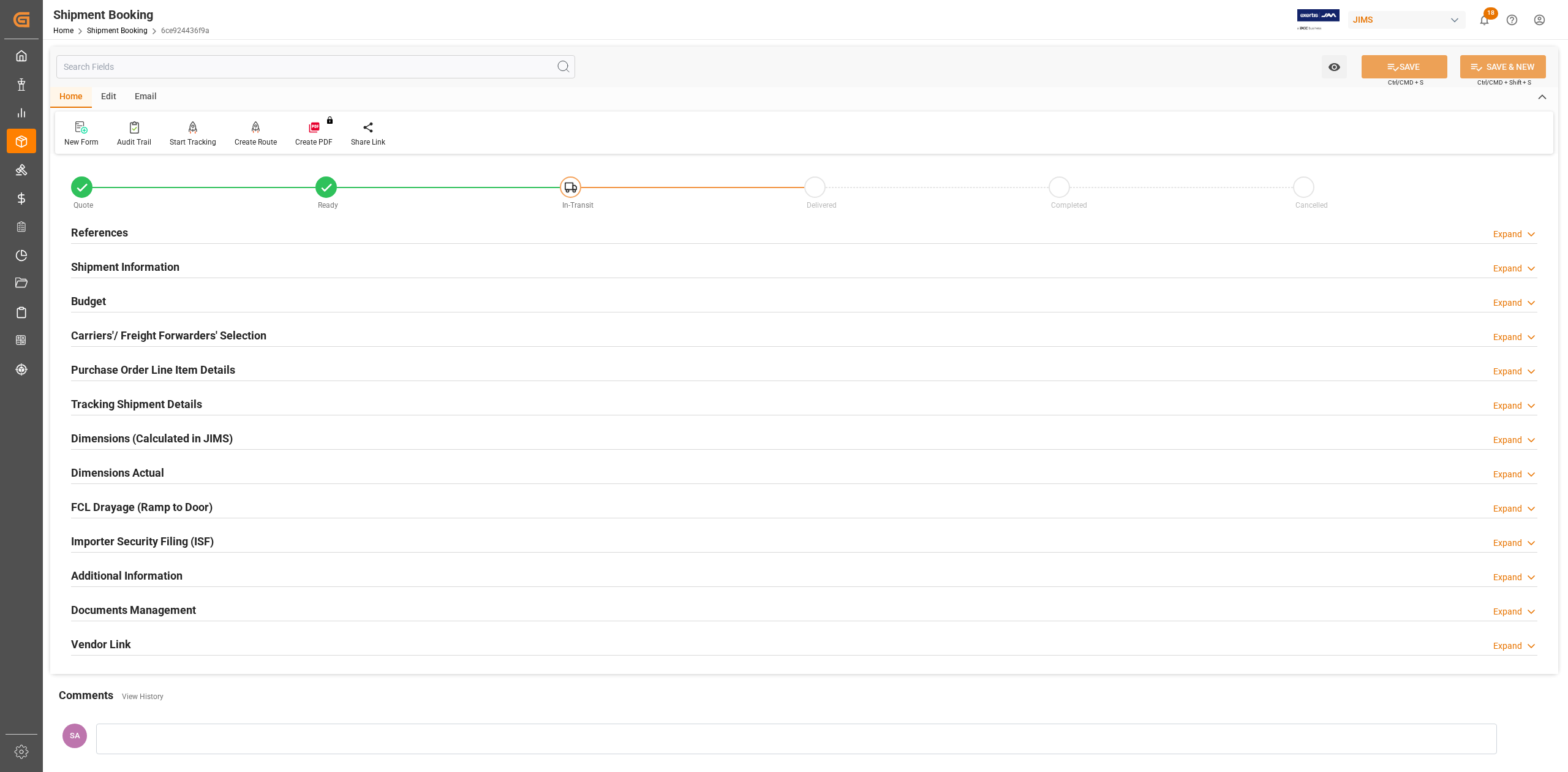
click at [170, 615] on h2 "Documents Management" at bounding box center [133, 610] width 125 height 16
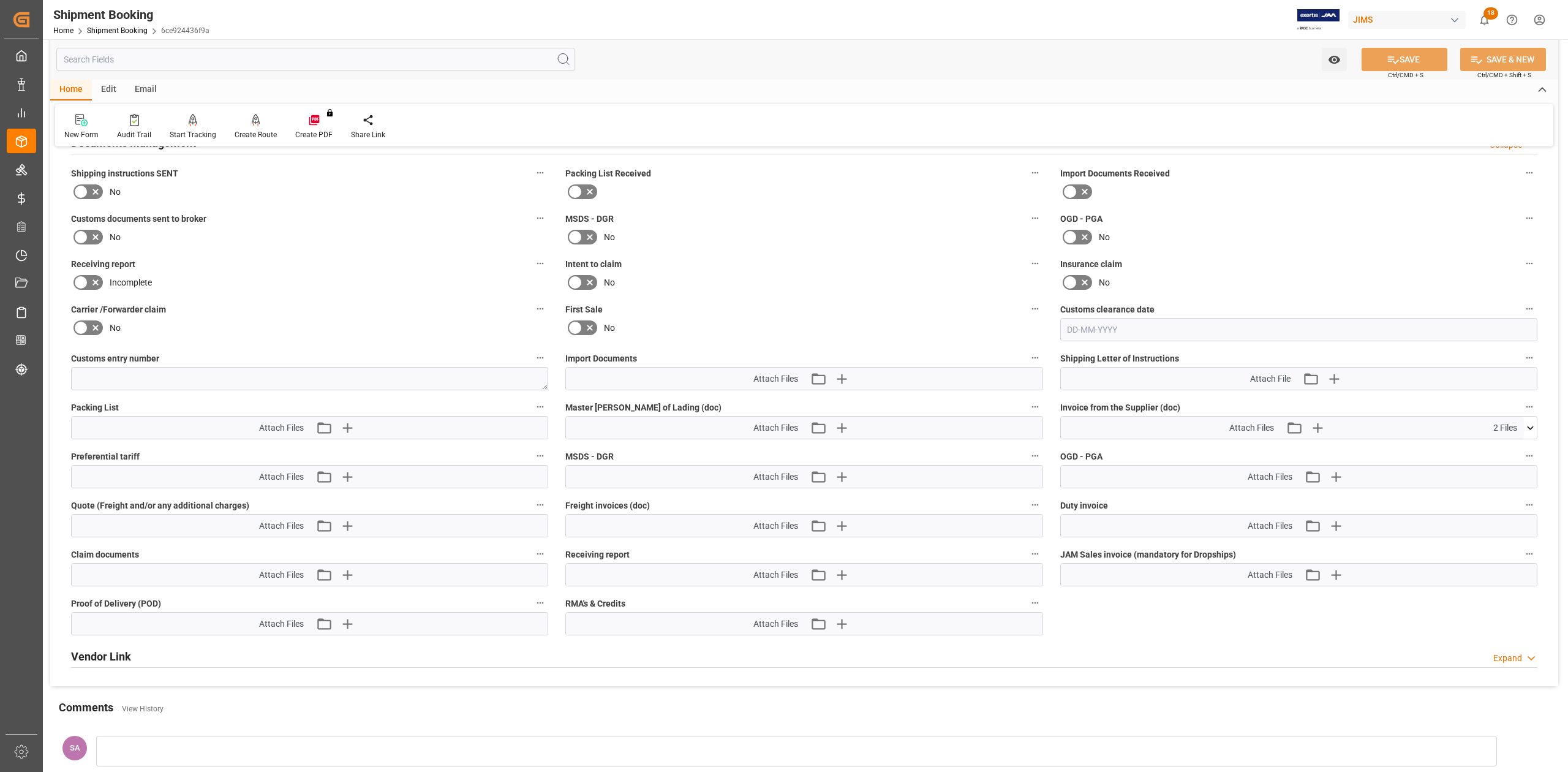
scroll to position [490, 0]
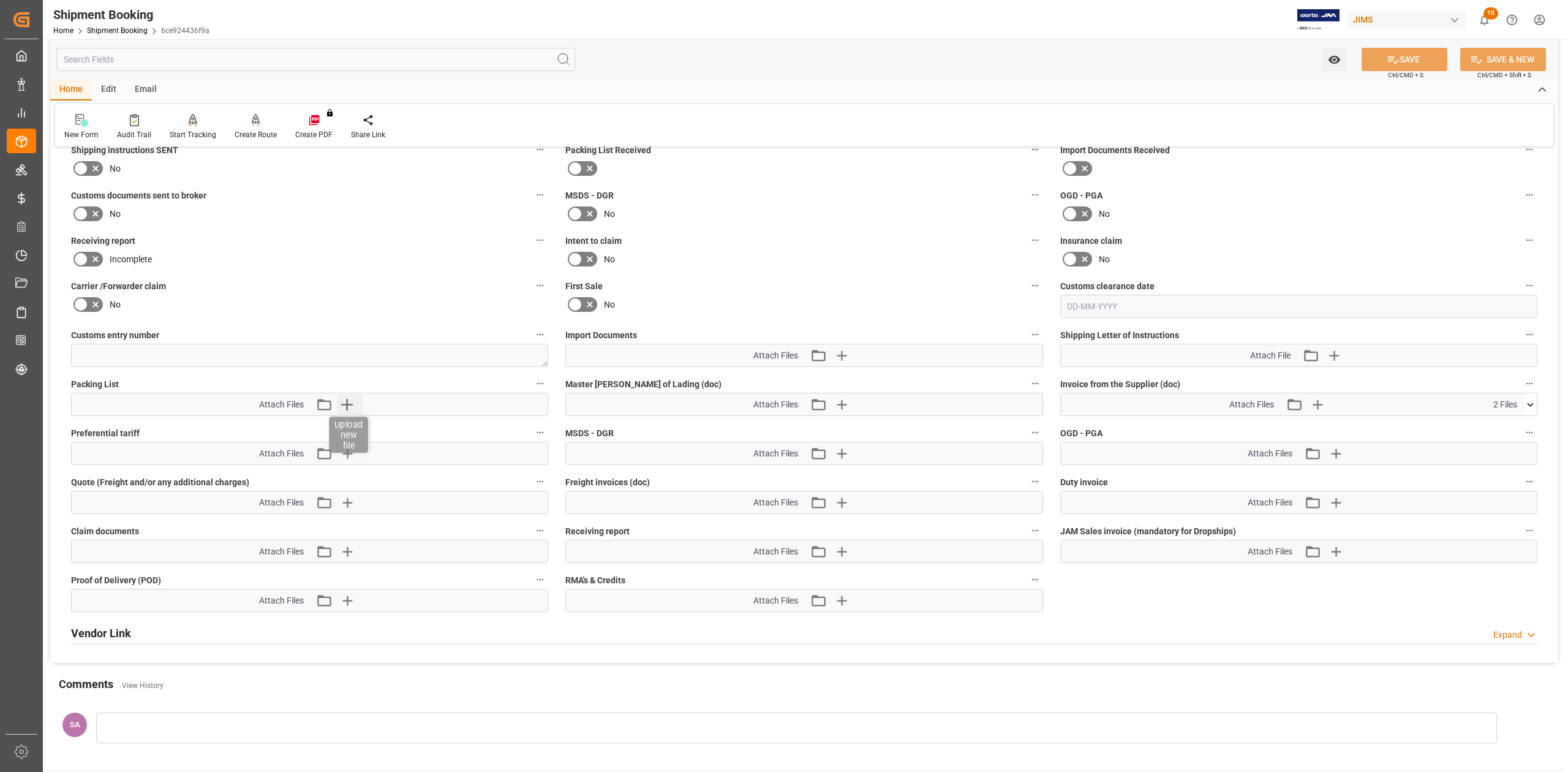
click at [345, 405] on icon "button" at bounding box center [346, 404] width 11 height 11
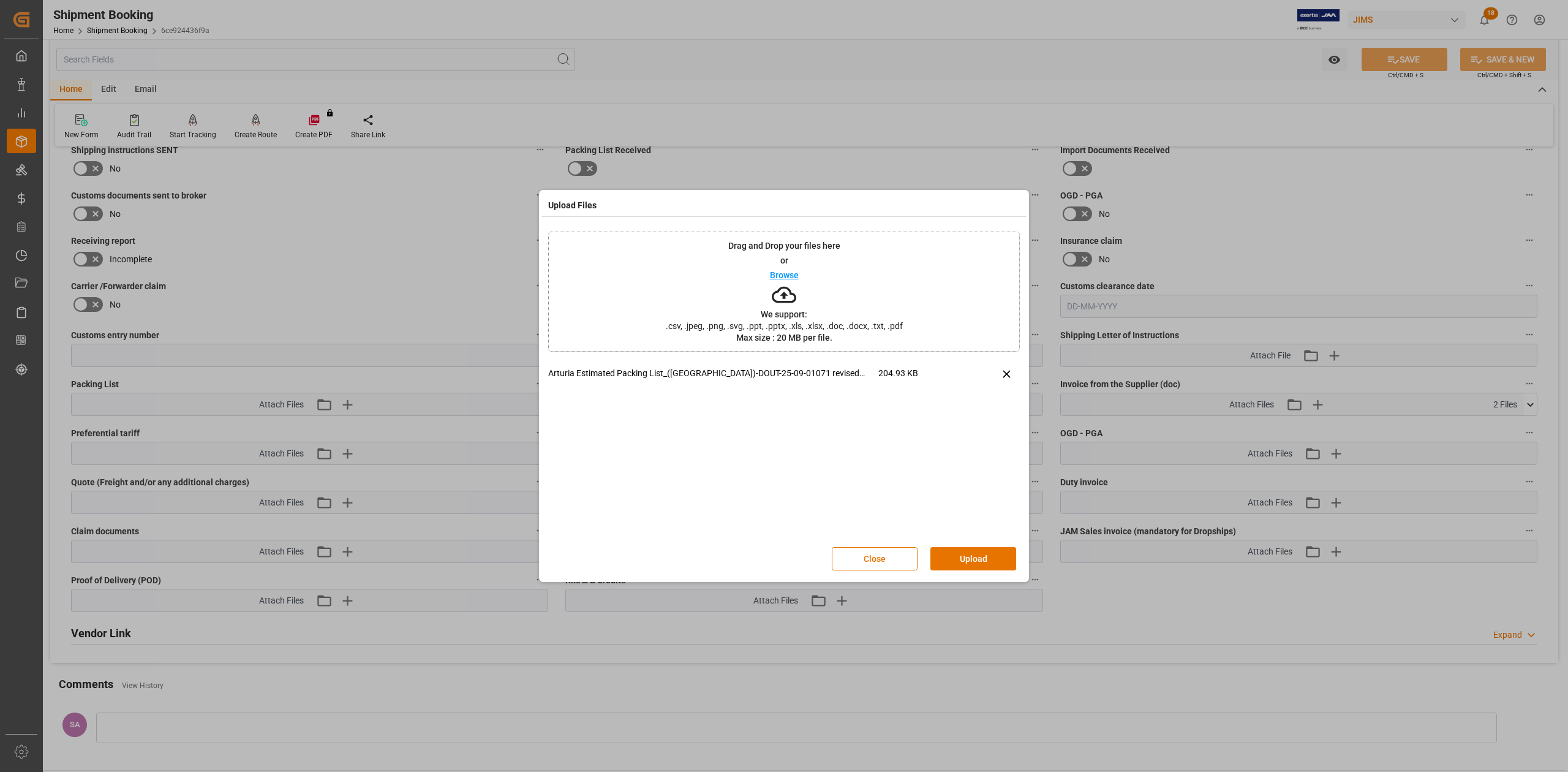
click at [985, 551] on button "Upload" at bounding box center [973, 558] width 85 height 23
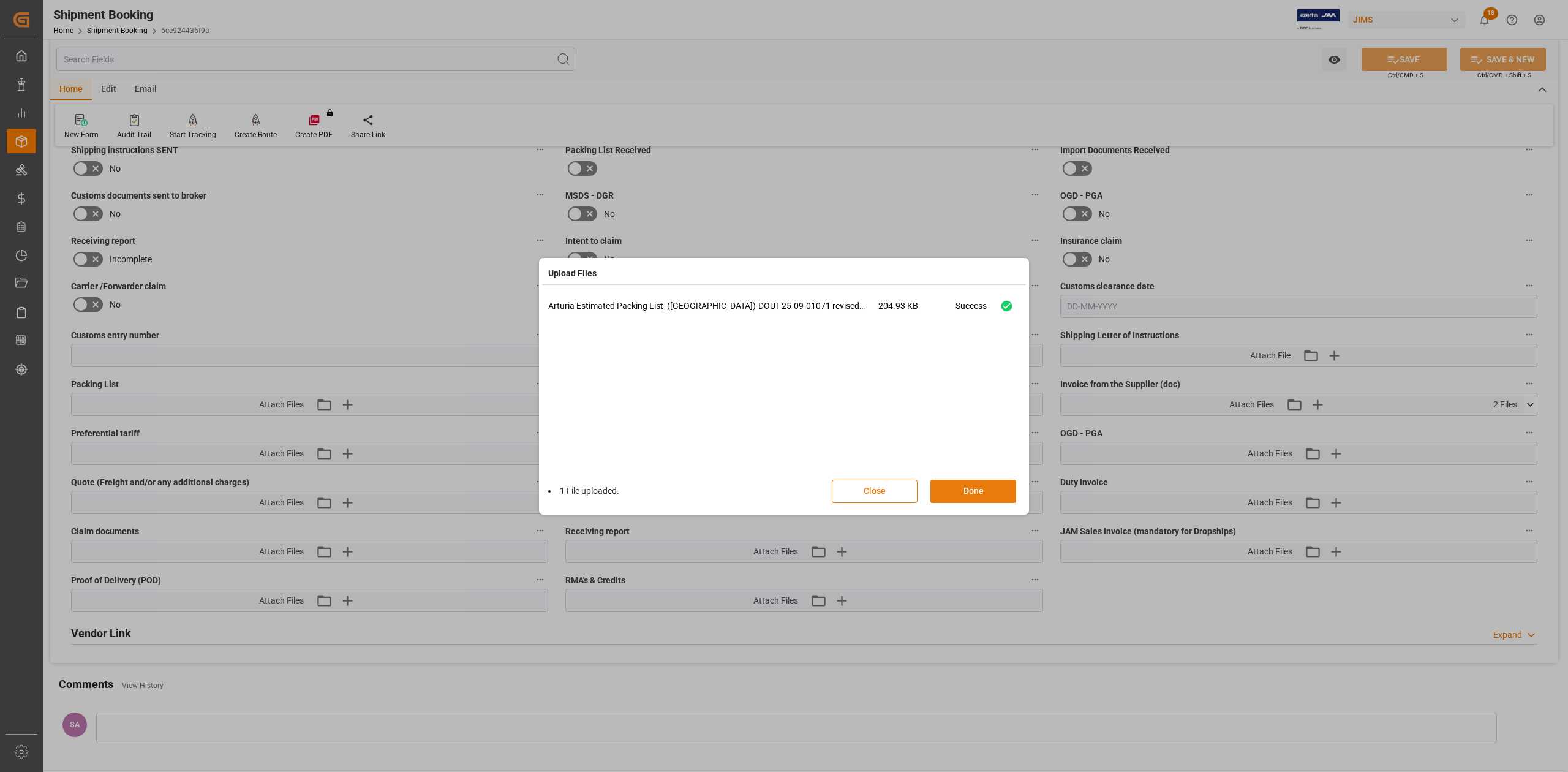
click at [991, 486] on button "Done" at bounding box center [973, 490] width 85 height 23
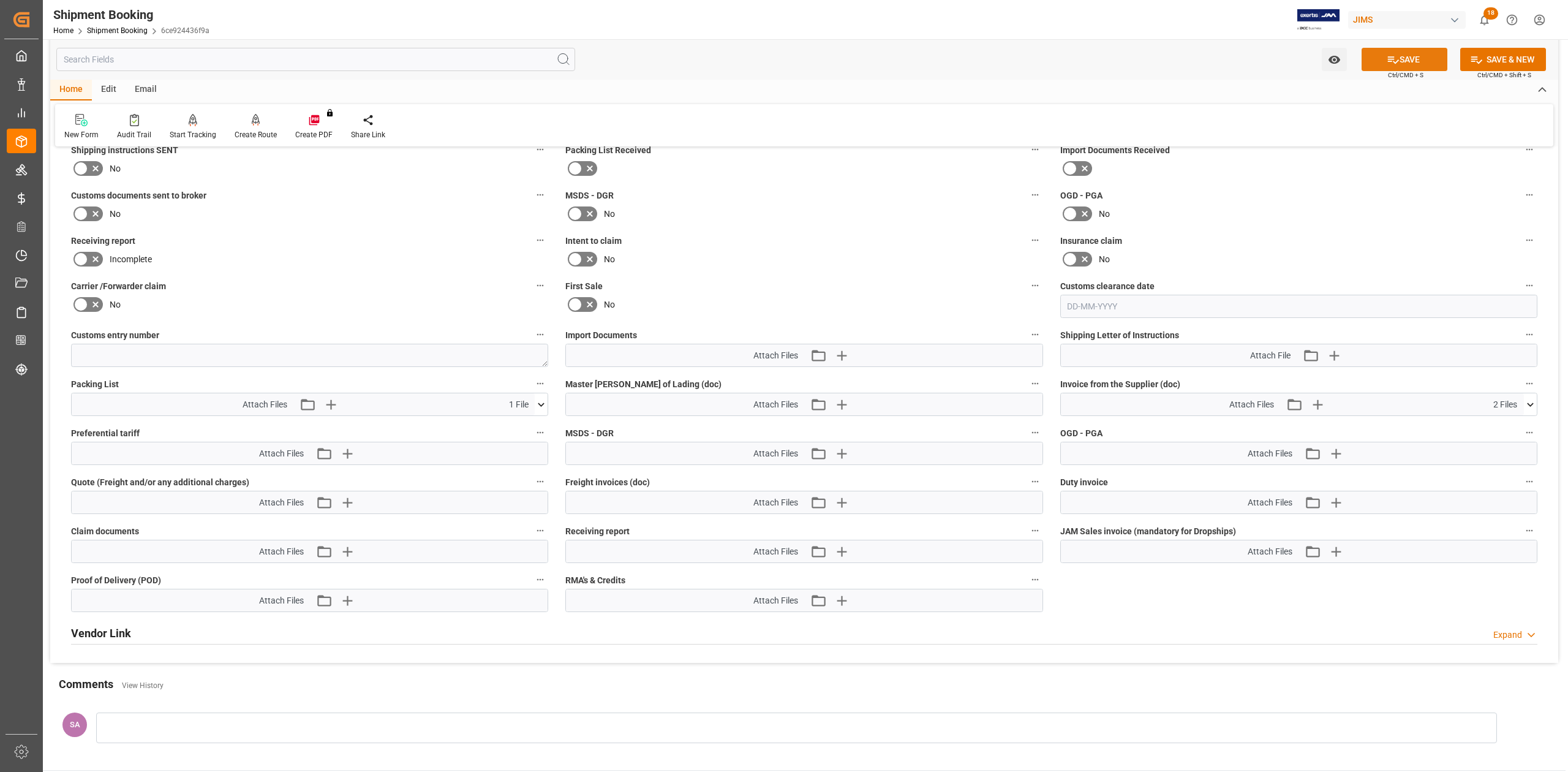
click at [1414, 56] on button "SAVE" at bounding box center [1404, 59] width 85 height 23
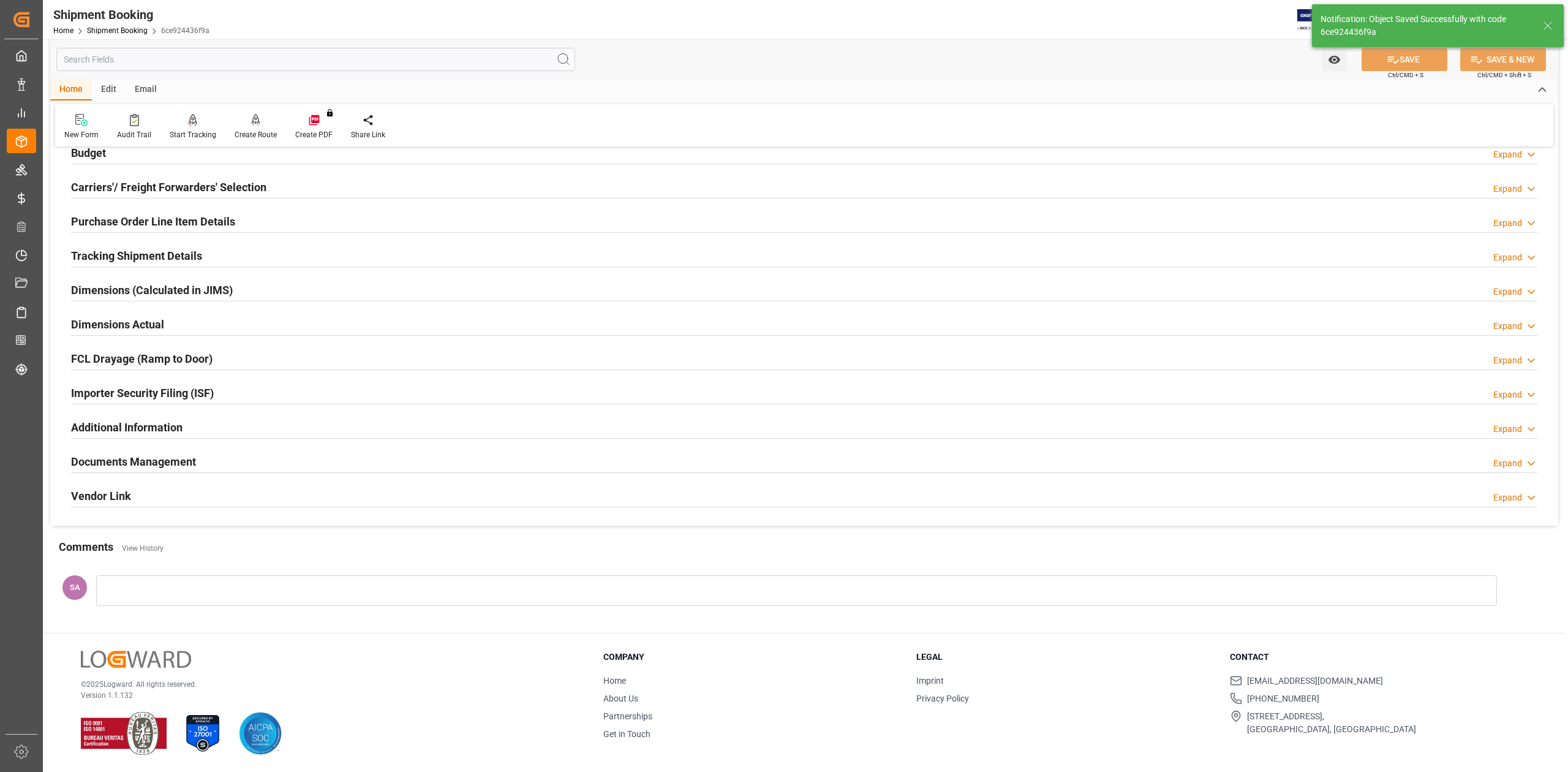
scroll to position [150, 0]
drag, startPoint x: 104, startPoint y: 326, endPoint x: 121, endPoint y: 334, distance: 18.8
click at [104, 326] on h2 "Dimensions Actual" at bounding box center [117, 324] width 93 height 16
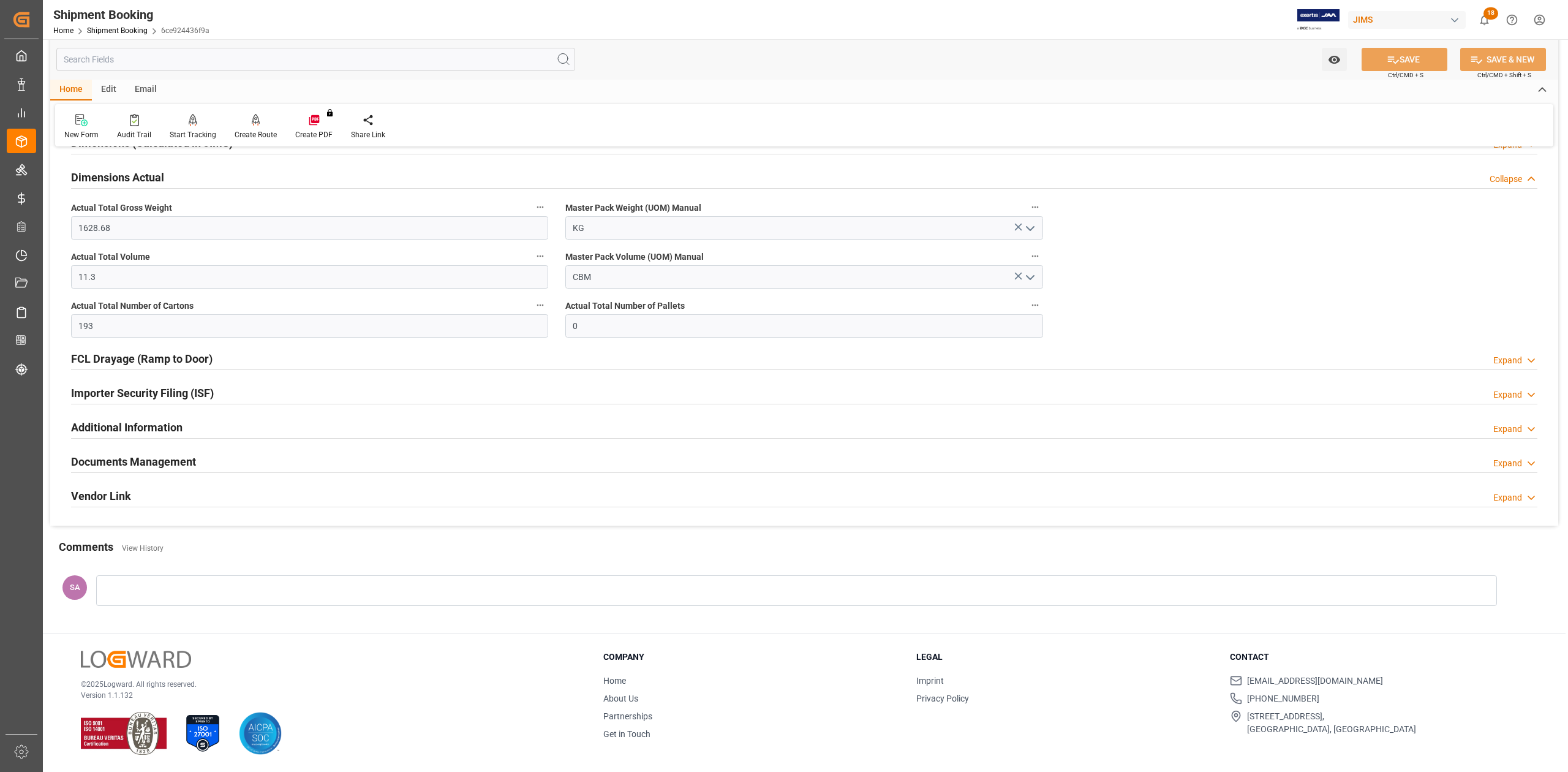
scroll to position [0, 0]
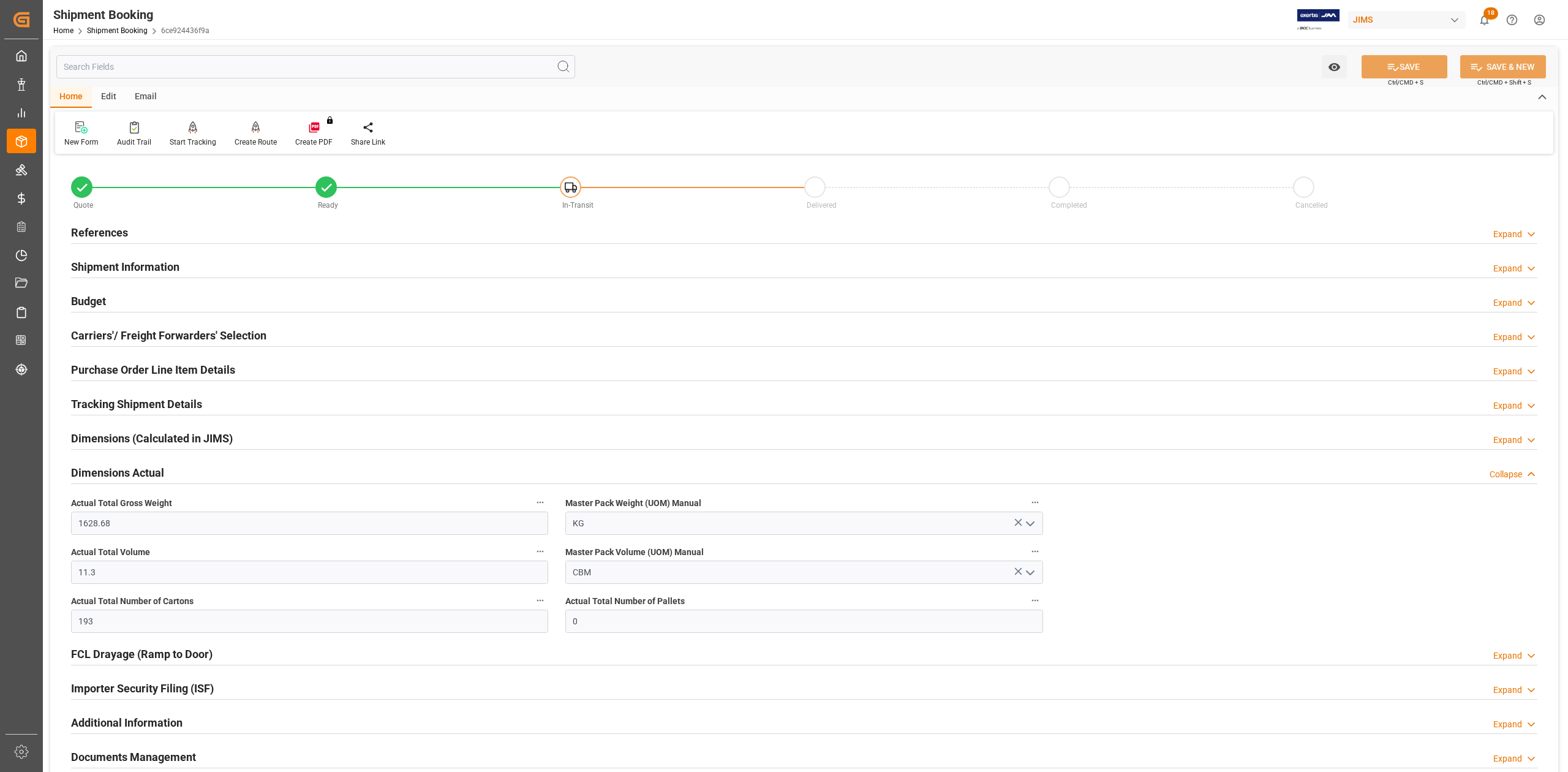
click at [109, 295] on div "Budget Expand" at bounding box center [804, 300] width 1466 height 23
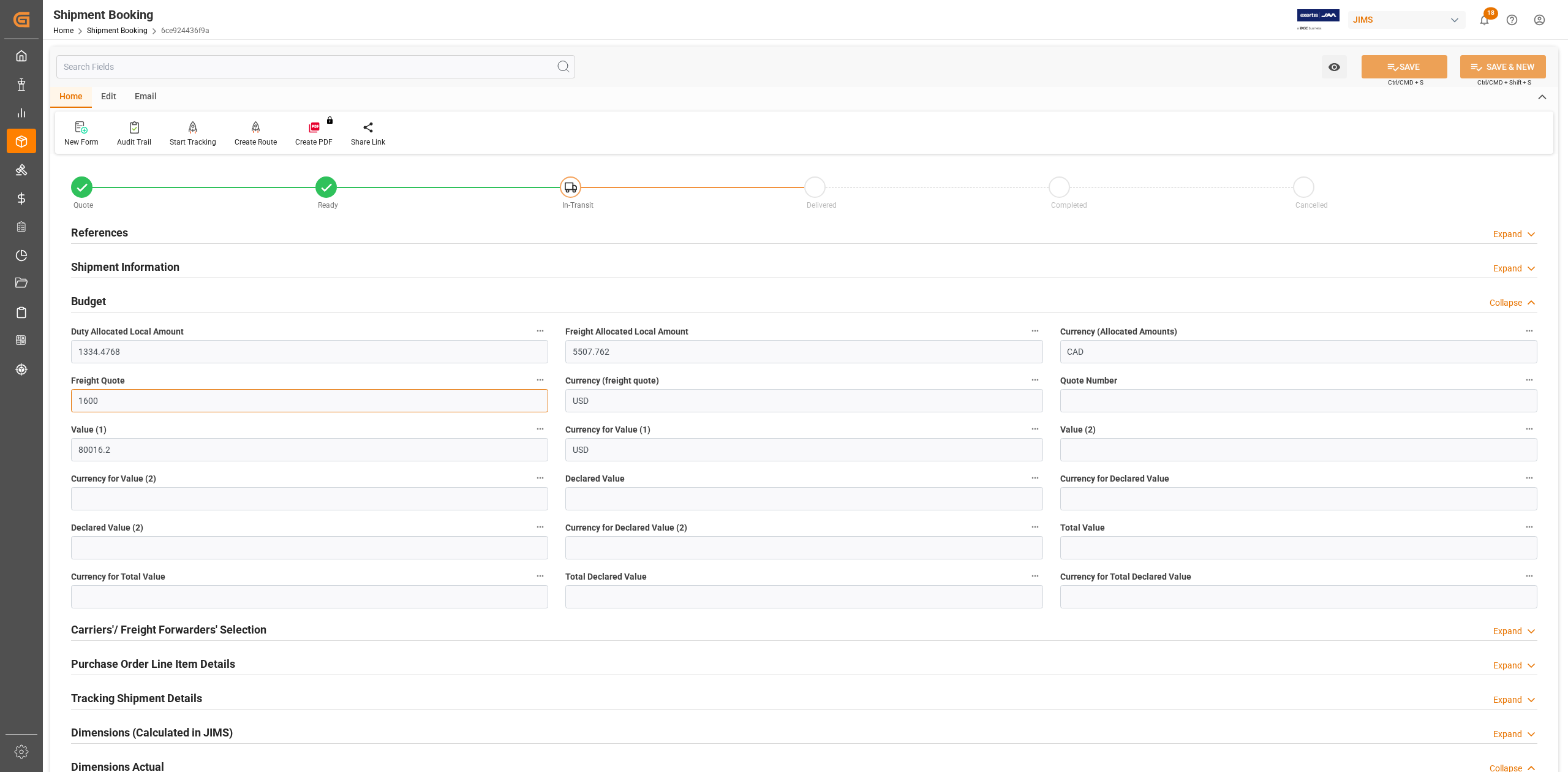
click at [121, 398] on input "1600" at bounding box center [309, 400] width 477 height 23
type input "1650"
click at [1407, 65] on button "SAVE" at bounding box center [1404, 66] width 85 height 23
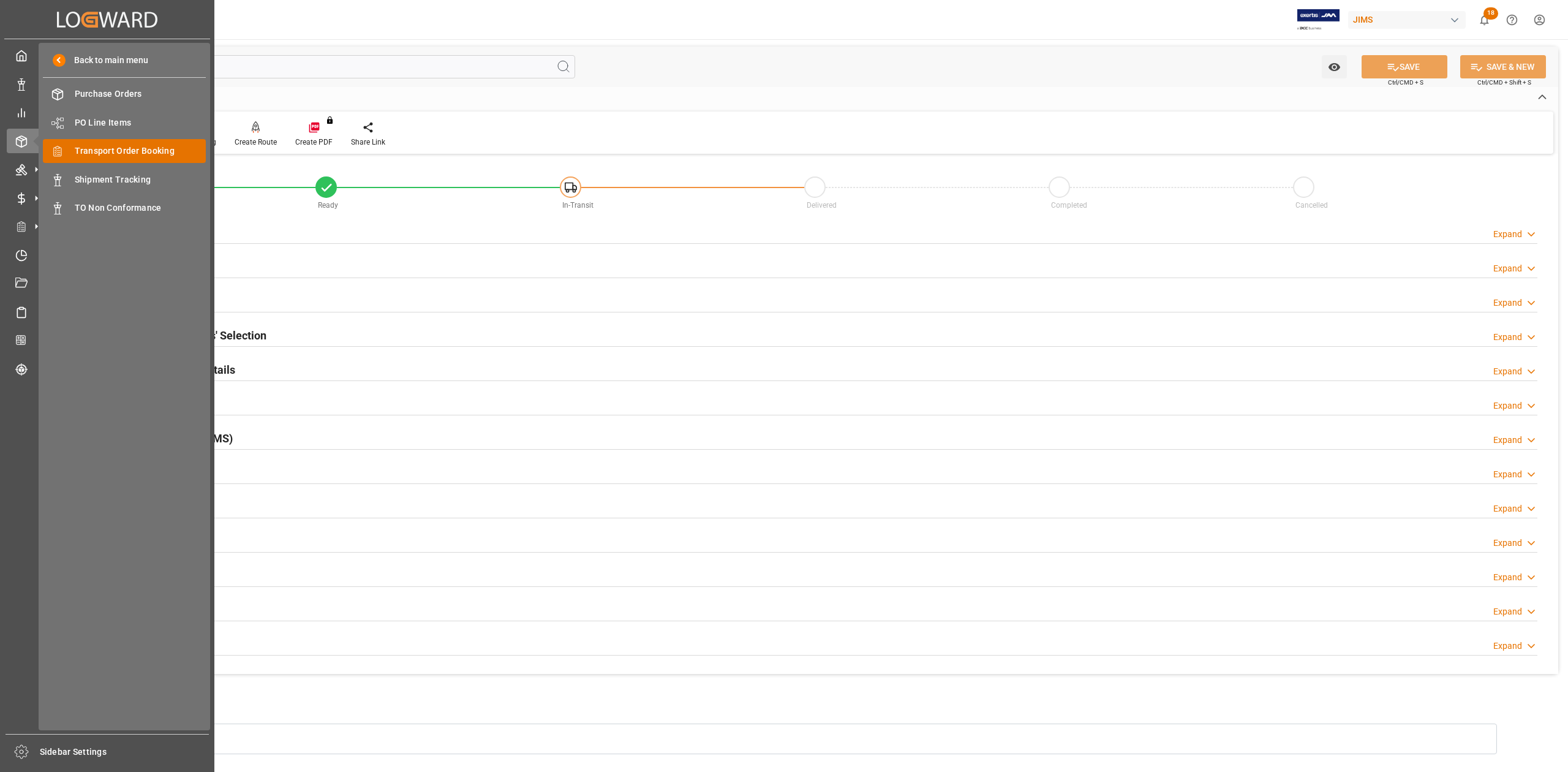
click at [117, 150] on span "Transport Order Booking" at bounding box center [141, 150] width 132 height 13
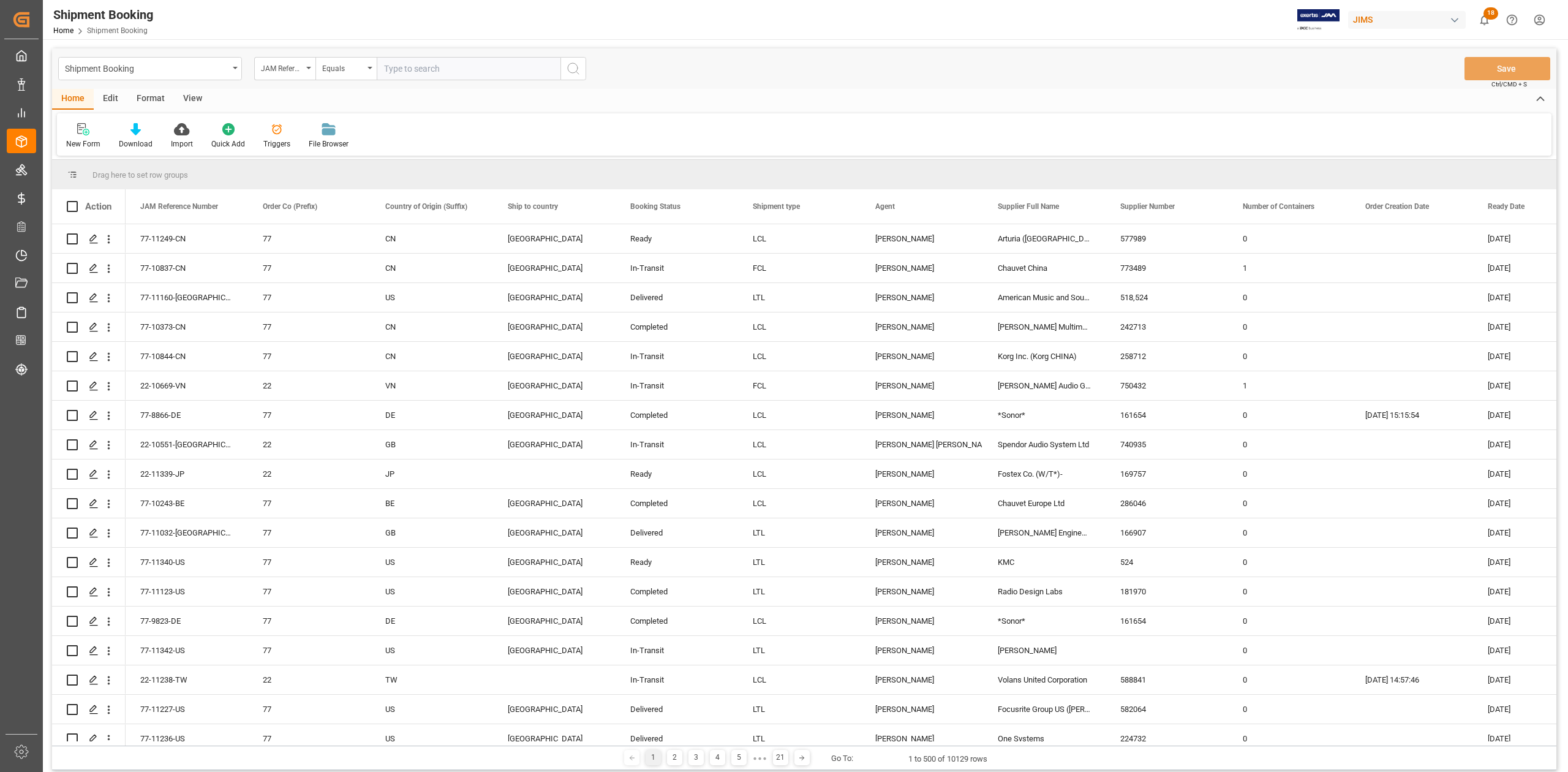
click at [417, 70] on input "text" at bounding box center [468, 68] width 184 height 23
paste input "77-11193-JP"
type input "77-11193-JP"
